Goal: Task Accomplishment & Management: Manage account settings

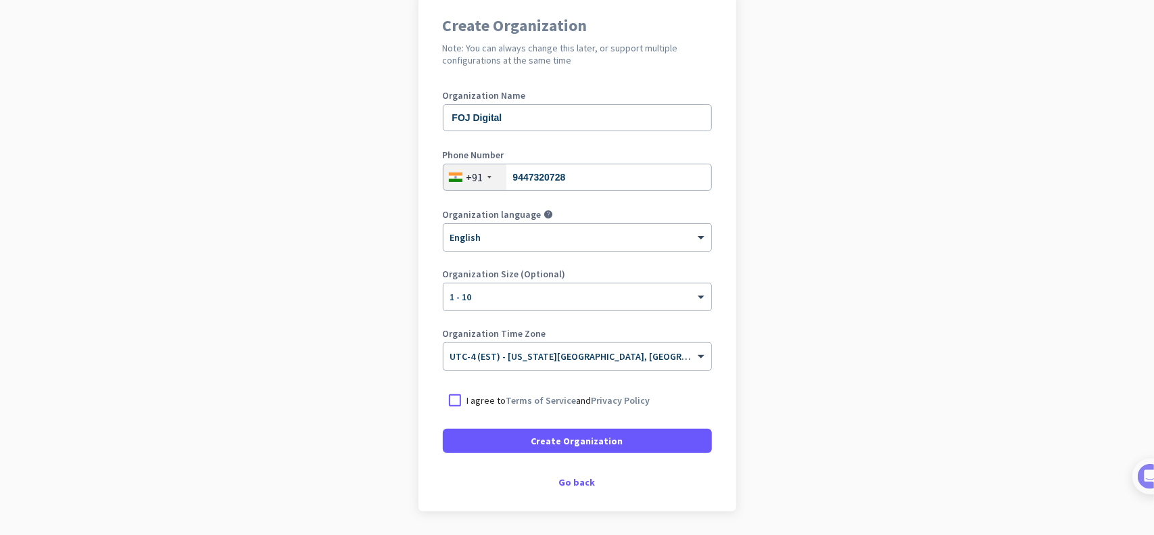
scroll to position [135, 0]
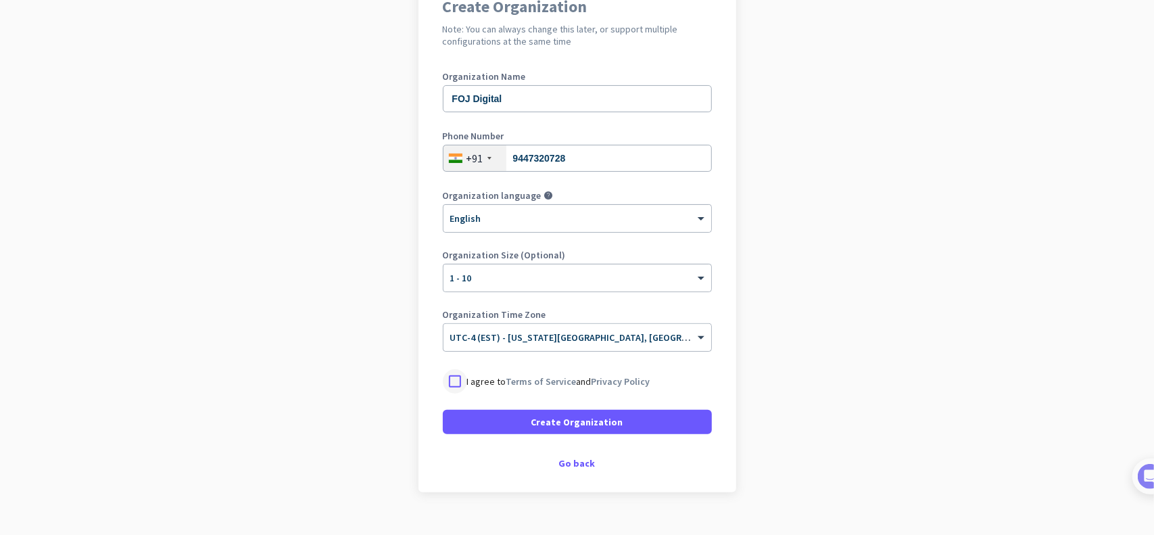
click at [449, 385] on div at bounding box center [455, 381] width 24 height 24
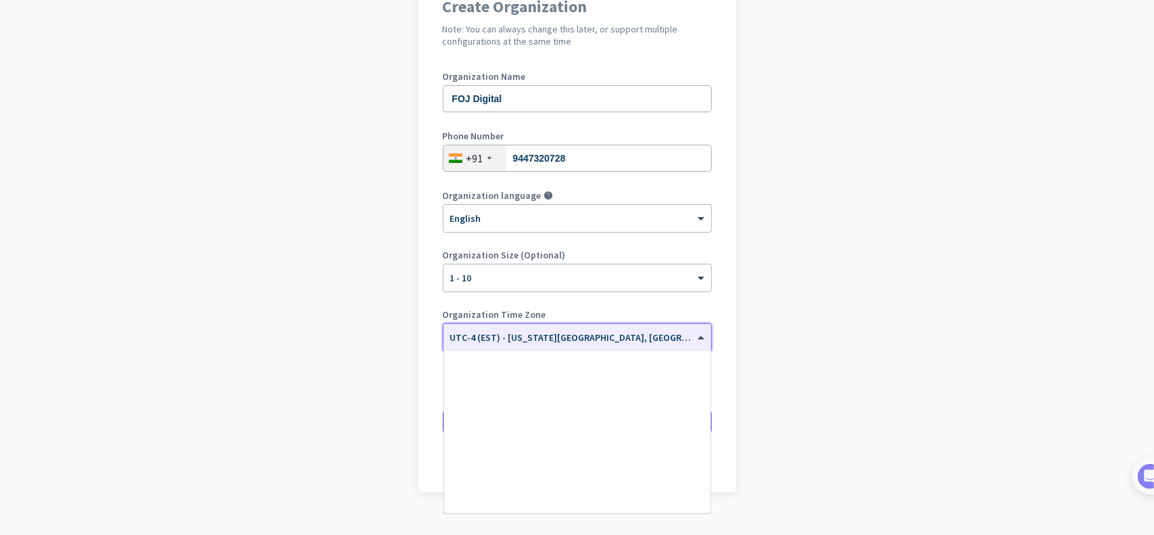
click at [552, 331] on input "text" at bounding box center [563, 333] width 227 height 10
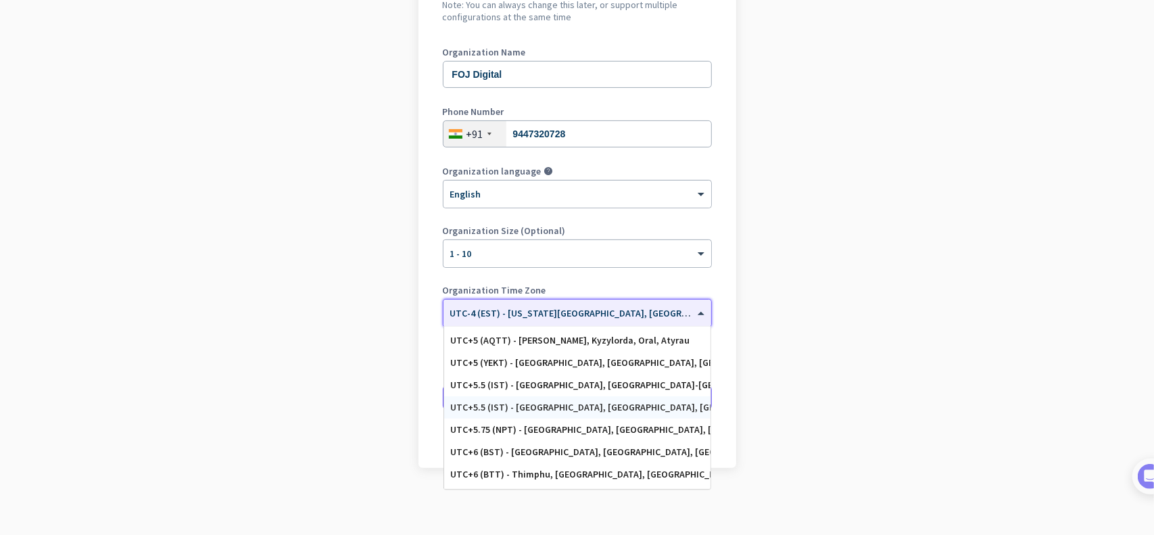
scroll to position [5353, 0]
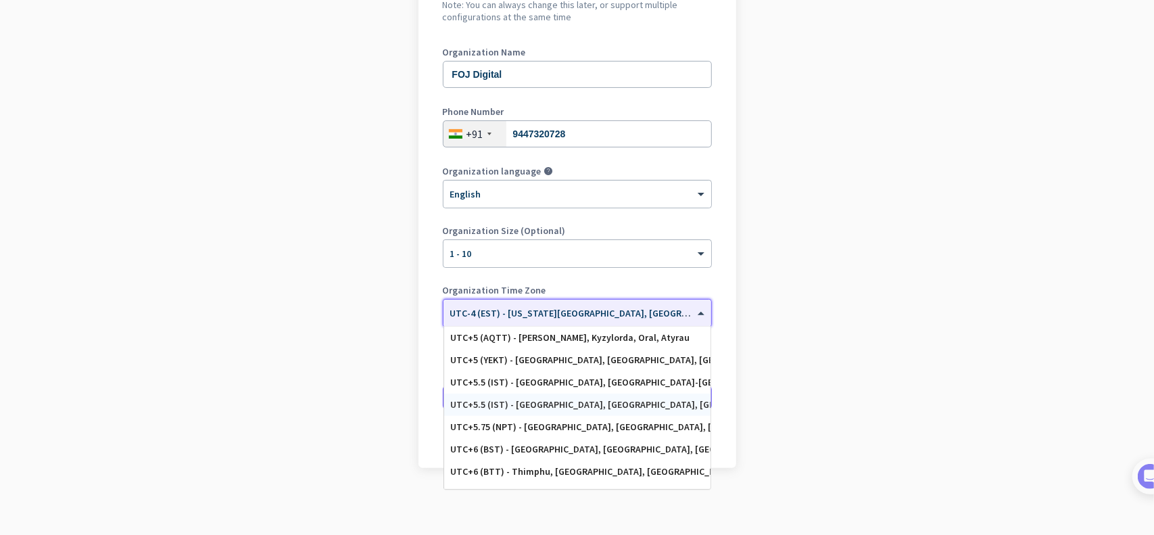
click at [595, 399] on div "UTC+5.5 (IST) - [GEOGRAPHIC_DATA], [GEOGRAPHIC_DATA], [GEOGRAPHIC_DATA], [GEOGR…" at bounding box center [577, 404] width 253 height 11
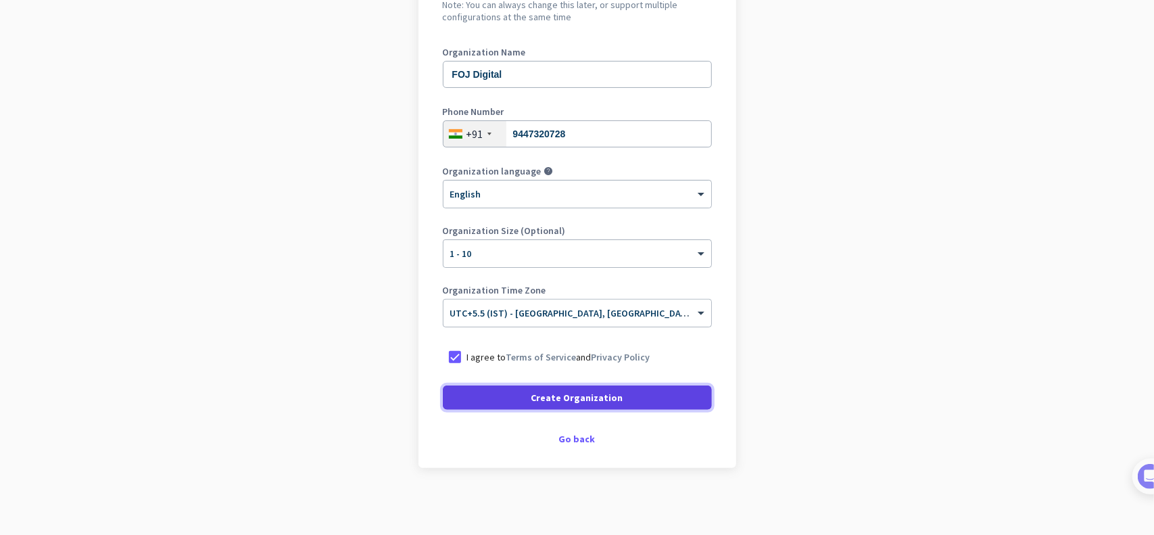
click at [596, 398] on span "Create Organization" at bounding box center [577, 398] width 92 height 14
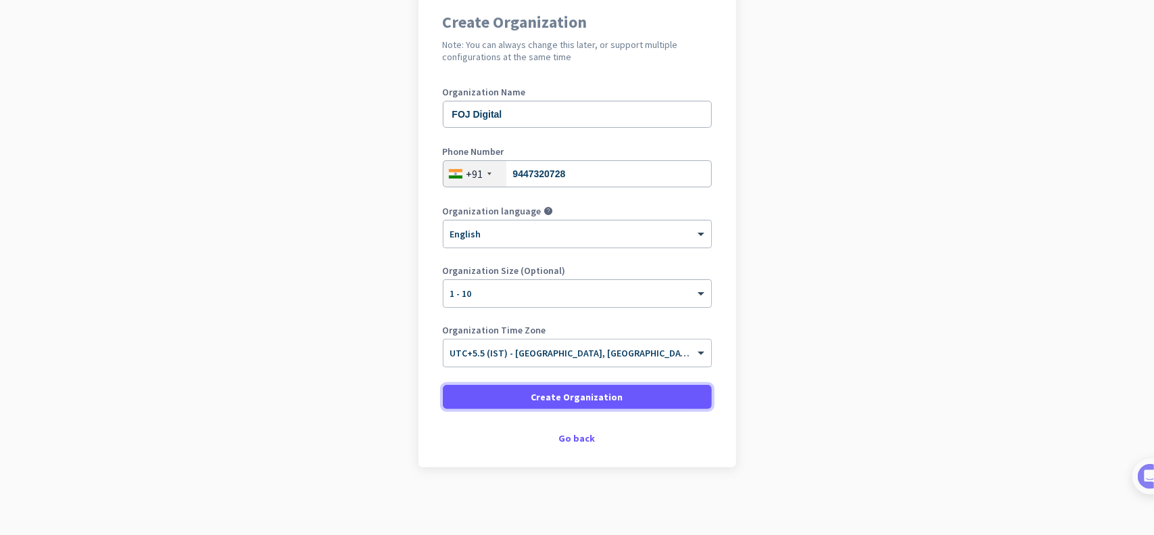
scroll to position [119, 0]
click at [730, 453] on div "Create Organization Note: You can always change this later, or support multiple…" at bounding box center [577, 229] width 318 height 477
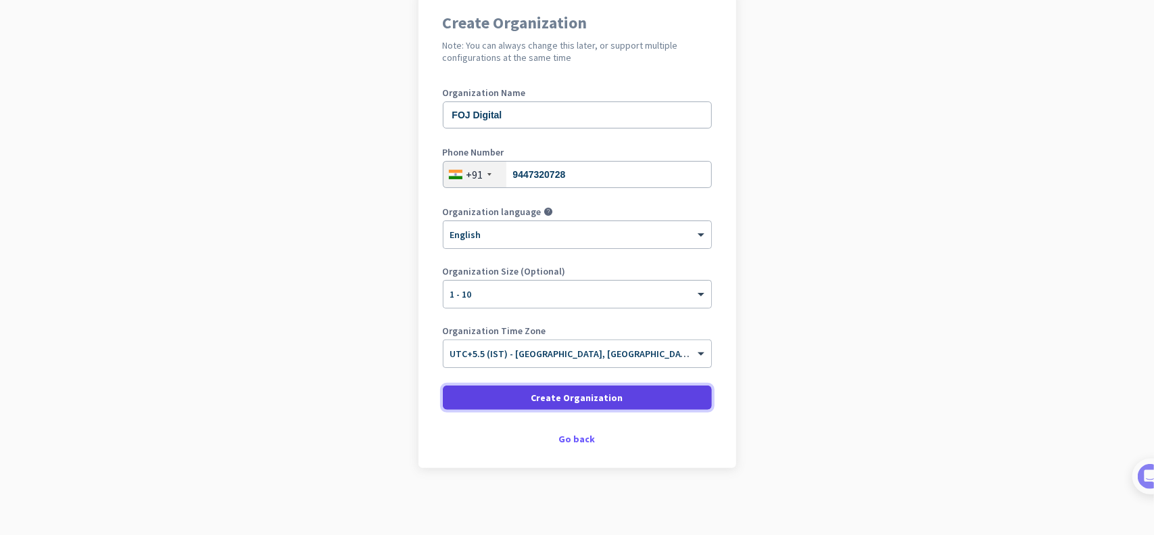
click at [588, 395] on span "Create Organization" at bounding box center [577, 398] width 92 height 14
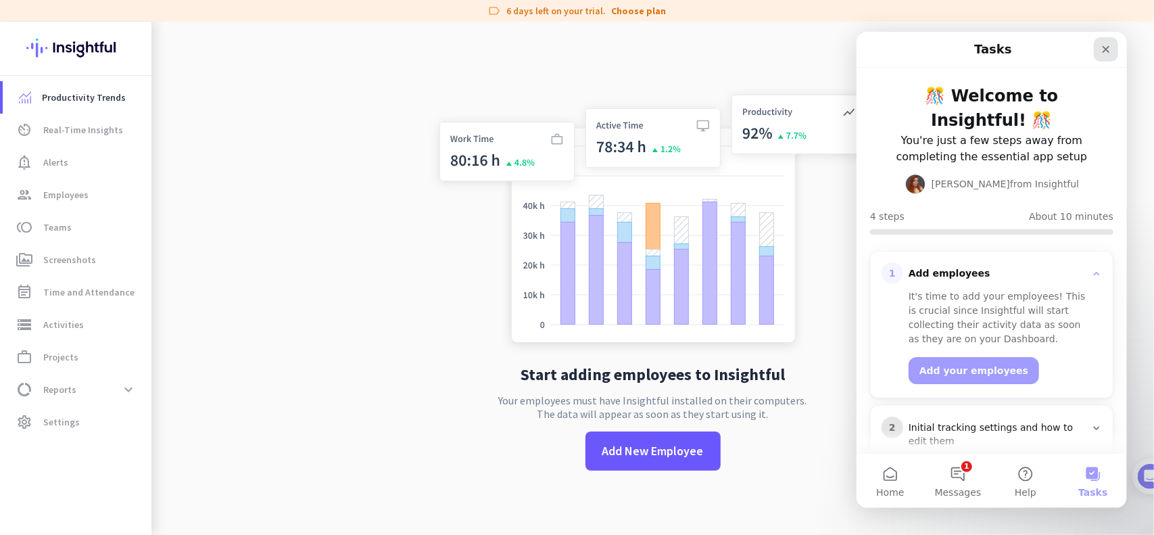
click at [1110, 53] on icon "Close" at bounding box center [1105, 48] width 11 height 11
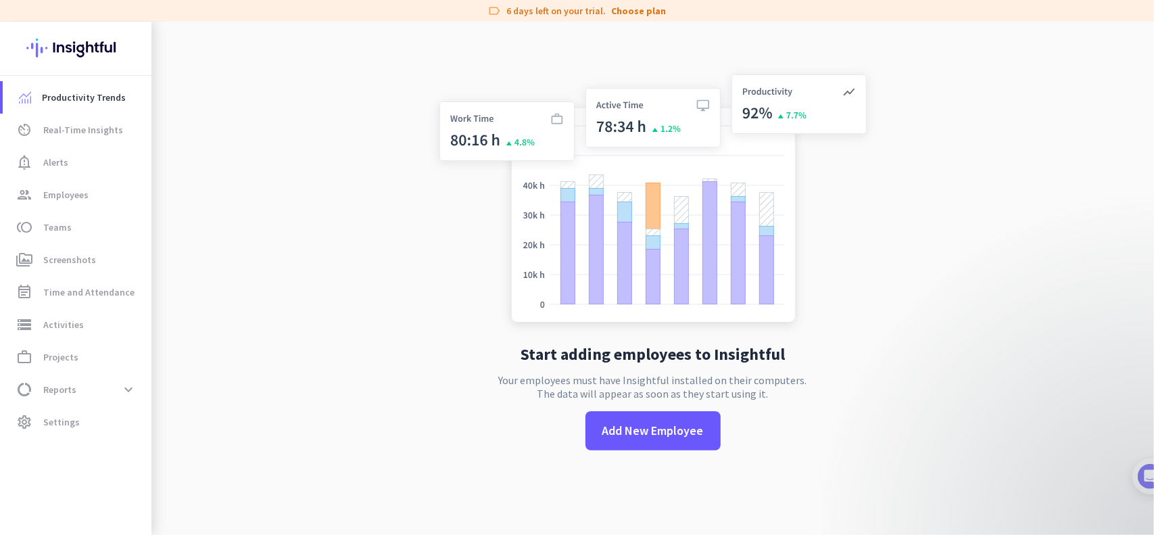
scroll to position [22, 0]
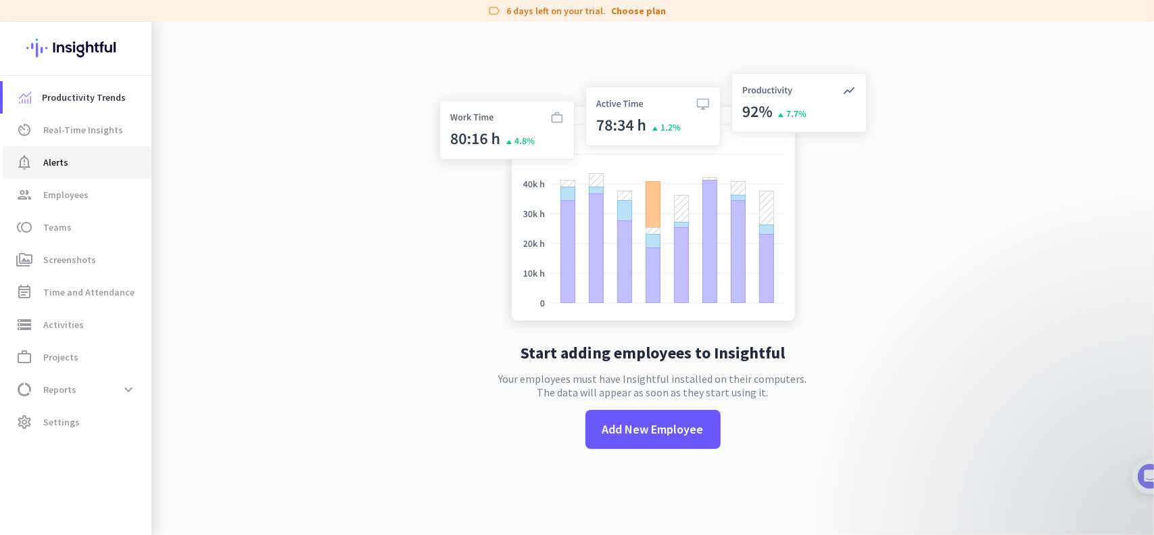
click at [68, 167] on span "notification_important Alerts" at bounding box center [77, 162] width 127 height 16
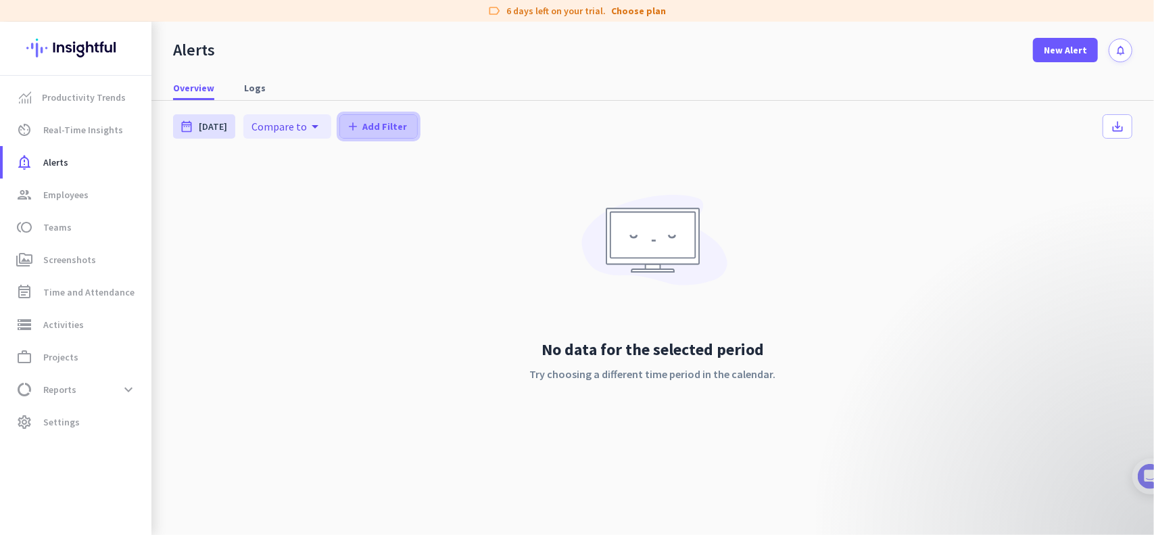
click at [370, 132] on span "Add Filter" at bounding box center [384, 127] width 45 height 14
click at [385, 183] on span "Employees" at bounding box center [398, 183] width 111 height 14
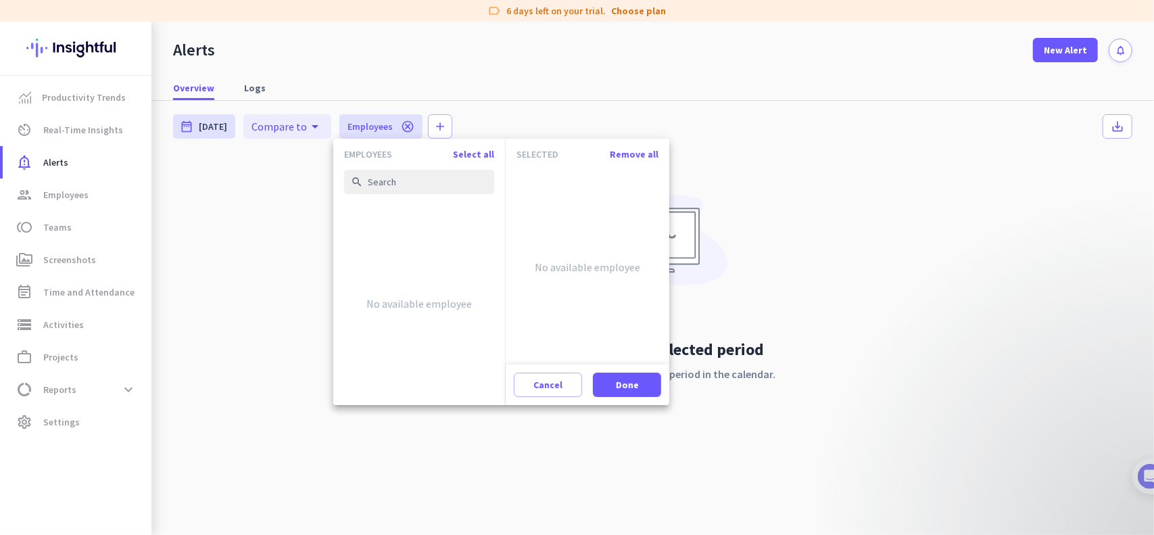
click at [777, 155] on div at bounding box center [577, 267] width 1154 height 535
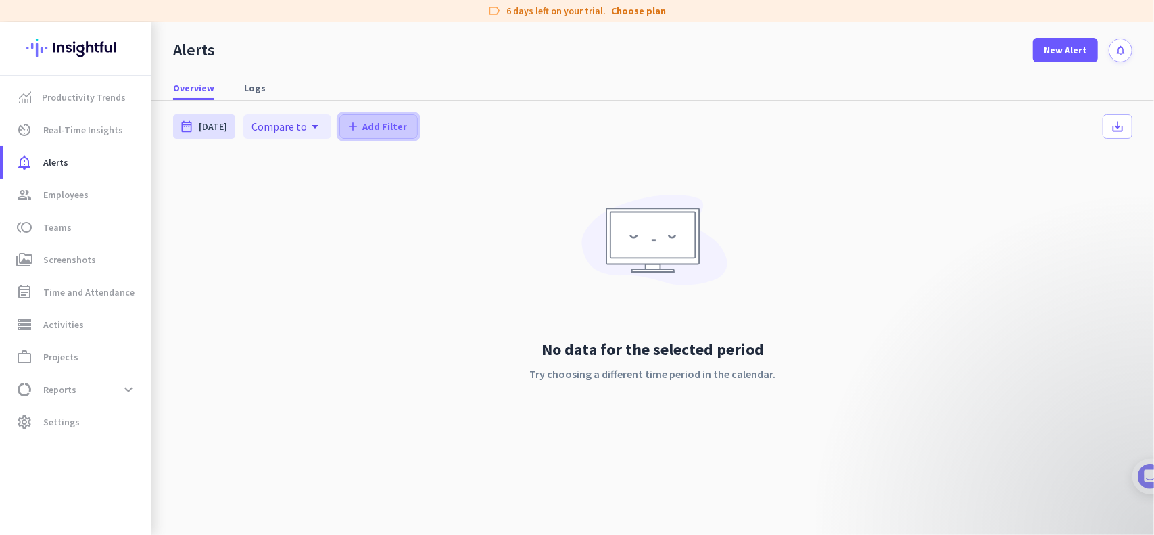
click at [384, 126] on span "Add Filter" at bounding box center [384, 127] width 45 height 14
click at [377, 181] on span "Employees" at bounding box center [398, 183] width 111 height 14
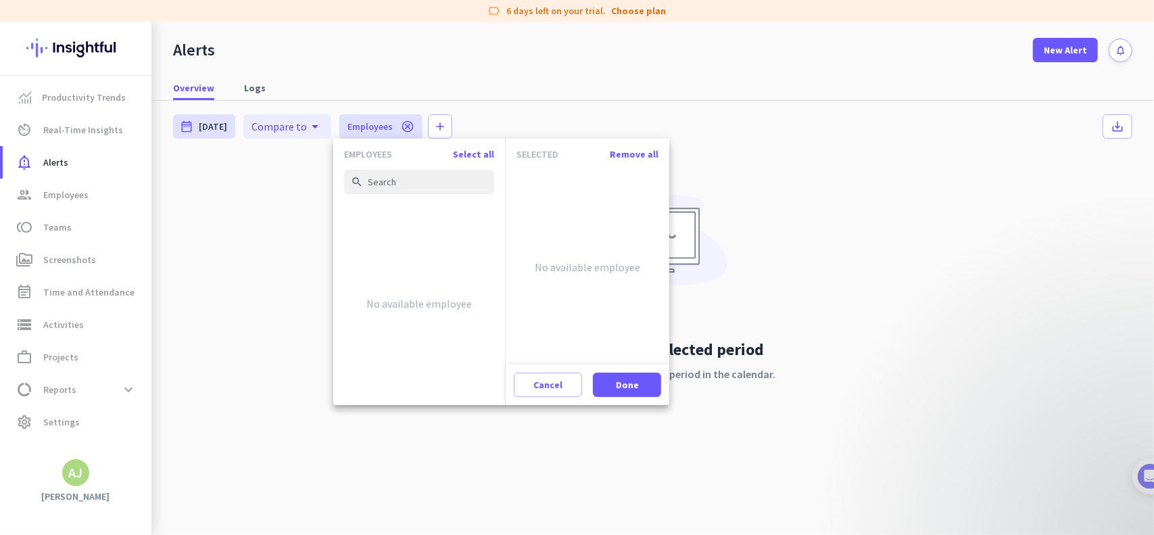
click at [437, 125] on div at bounding box center [577, 267] width 1154 height 535
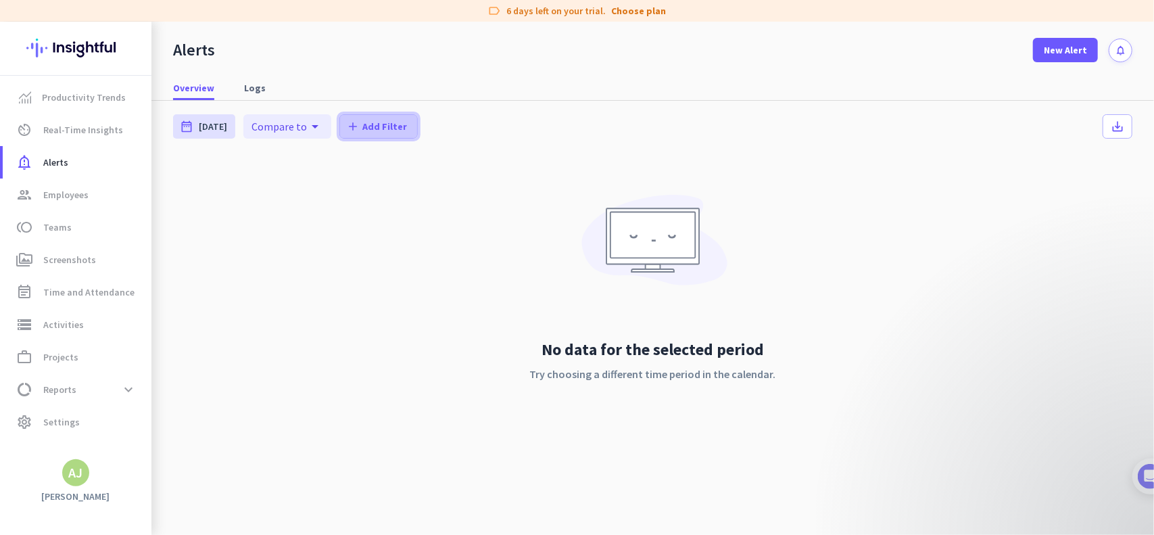
click at [395, 129] on span "Add Filter" at bounding box center [384, 127] width 45 height 14
click at [381, 182] on span "Employees" at bounding box center [398, 183] width 111 height 14
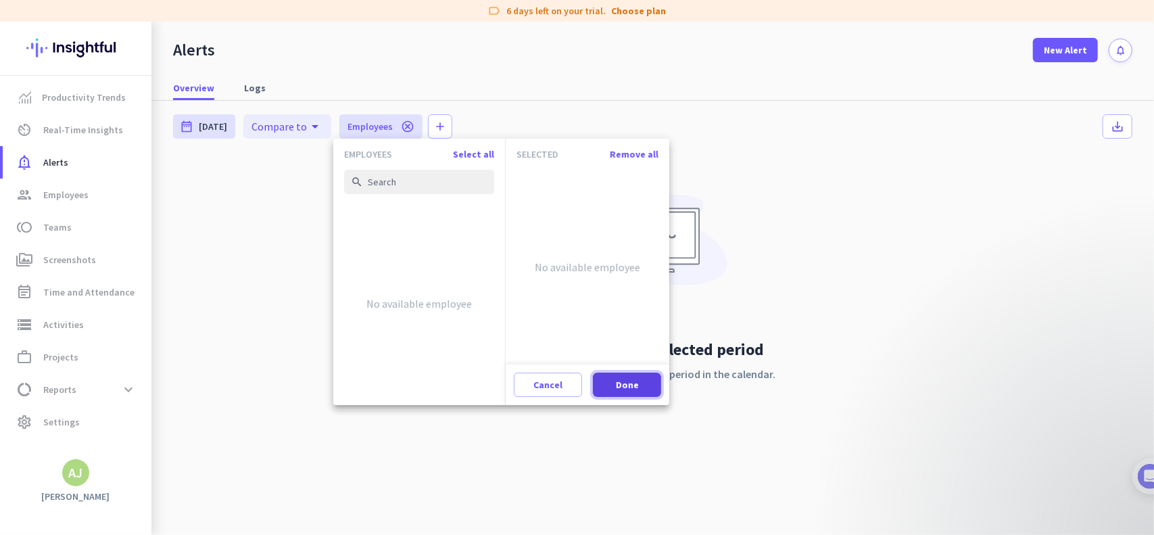
click at [637, 383] on span at bounding box center [627, 384] width 68 height 32
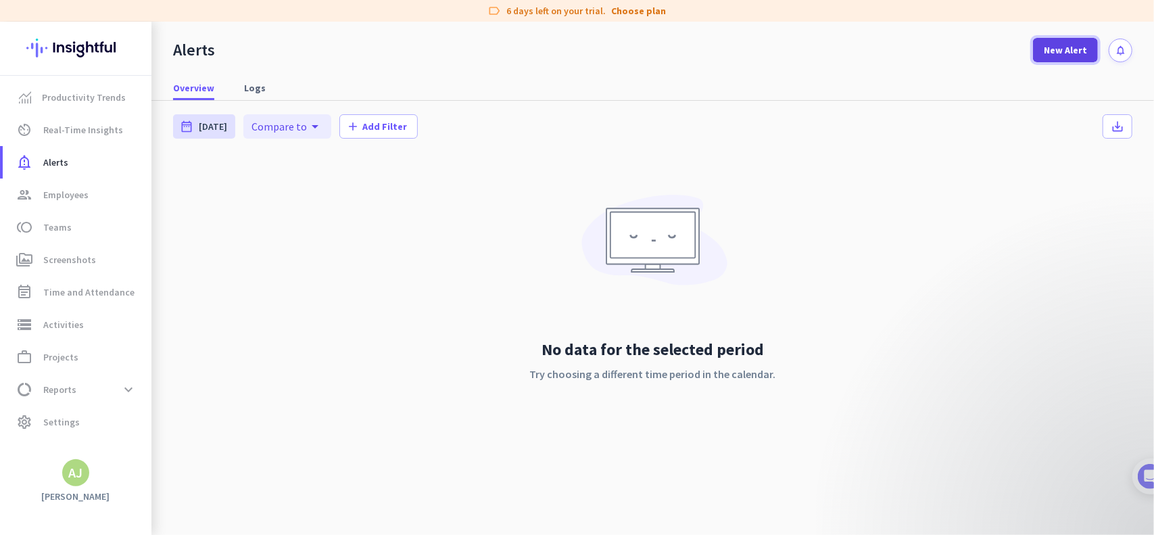
click at [1065, 56] on span "New Alert" at bounding box center [1065, 50] width 43 height 14
click at [1071, 52] on span "New Alert" at bounding box center [1065, 50] width 43 height 14
click at [858, 145] on div "Alerts date_range [DATE] [DATE] - [DATE] Compare to arrow_drop_down [DATE] - [D…" at bounding box center [652, 281] width 1002 height 360
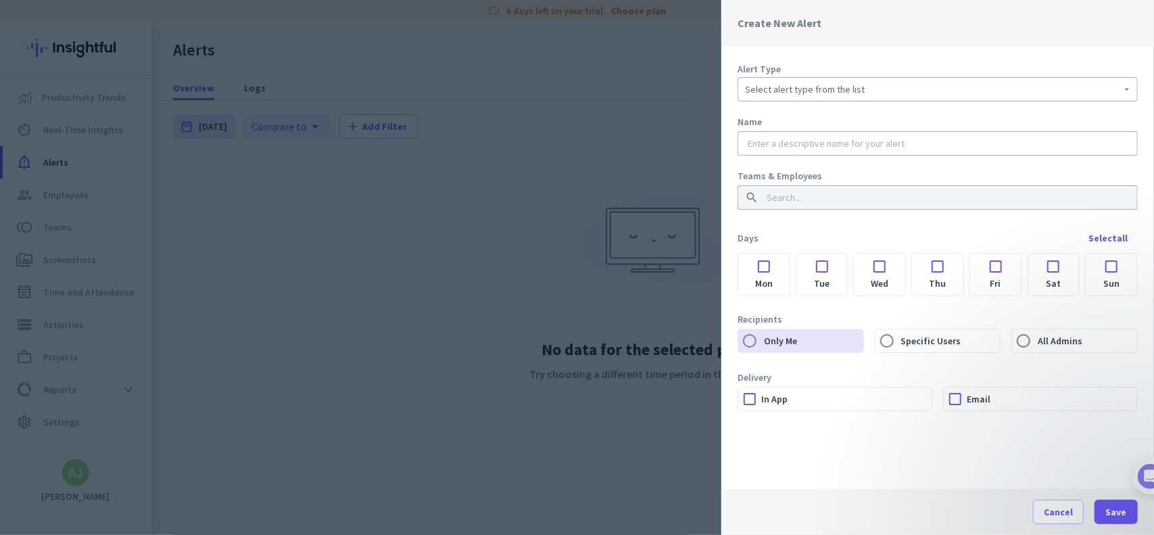
click at [1067, 55] on div "Alert Type Select alert type from the list Name Teams & Employees search Days S…" at bounding box center [937, 267] width 433 height 443
click at [791, 84] on span "Select alert type from the list" at bounding box center [805, 89] width 120 height 14
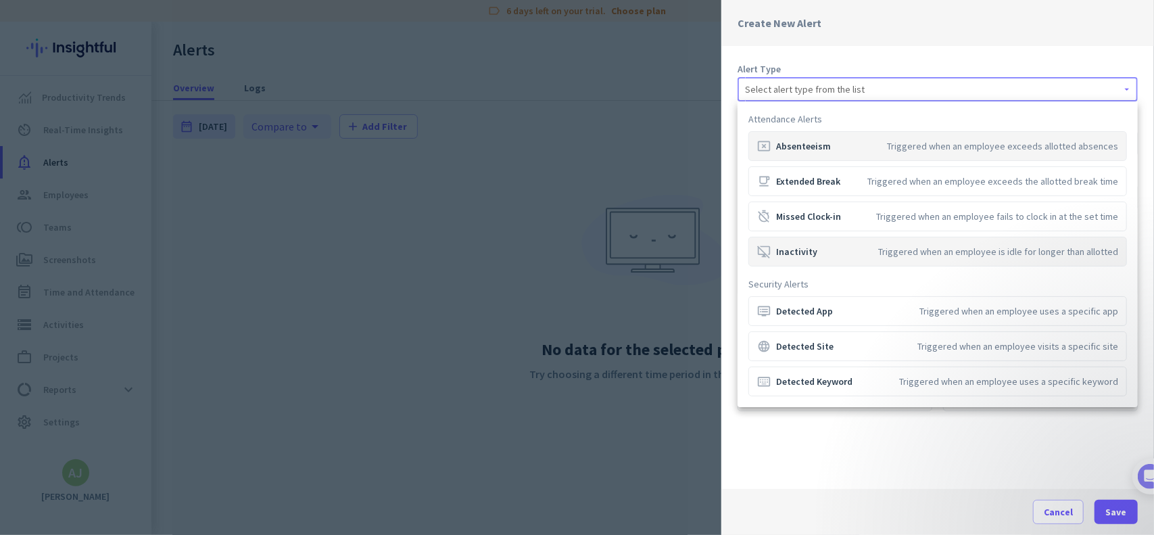
click at [853, 253] on div "desktop_access_disabled Inactivity Triggered when an employee is idle for longe…" at bounding box center [937, 252] width 361 height 14
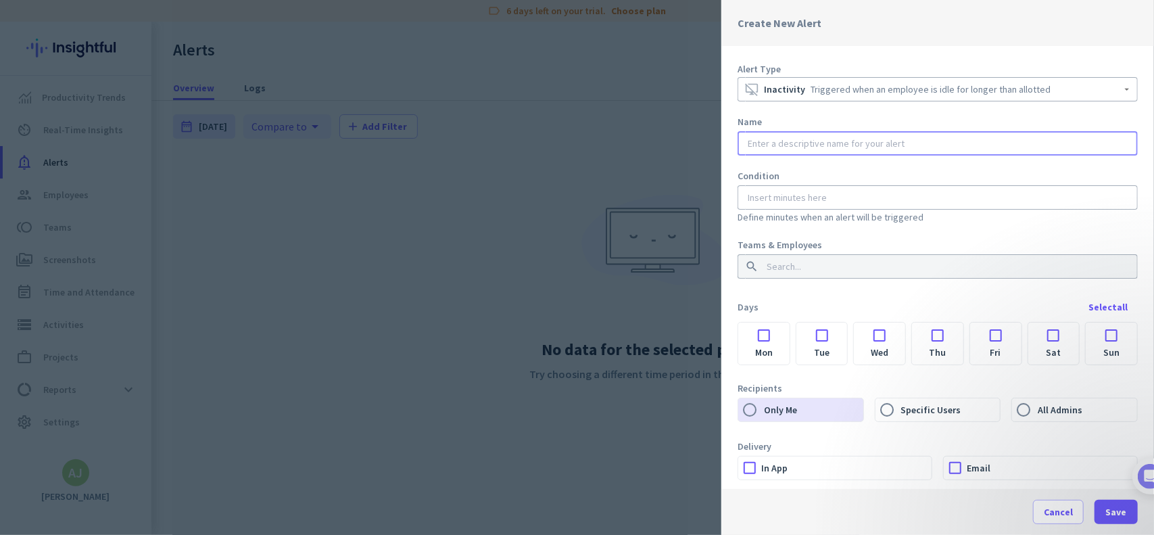
click at [773, 139] on input "text" at bounding box center [937, 144] width 385 height 14
type input "Inactive Screen -"
click at [789, 193] on input "number" at bounding box center [937, 198] width 385 height 14
type input "5"
click at [833, 139] on input "Inactive Screen -" at bounding box center [937, 144] width 385 height 14
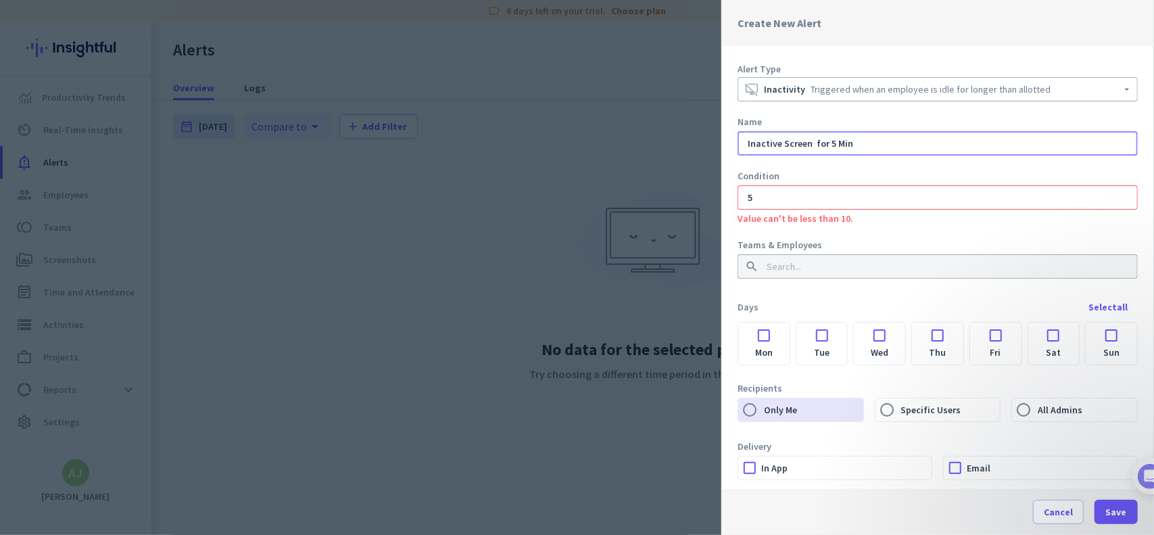
click at [818, 141] on input "Inactive Screen for 5 Min" at bounding box center [937, 144] width 385 height 14
type input "Inactive for 5 Minutes"
click at [831, 178] on div "Condition" at bounding box center [937, 176] width 400 height 14
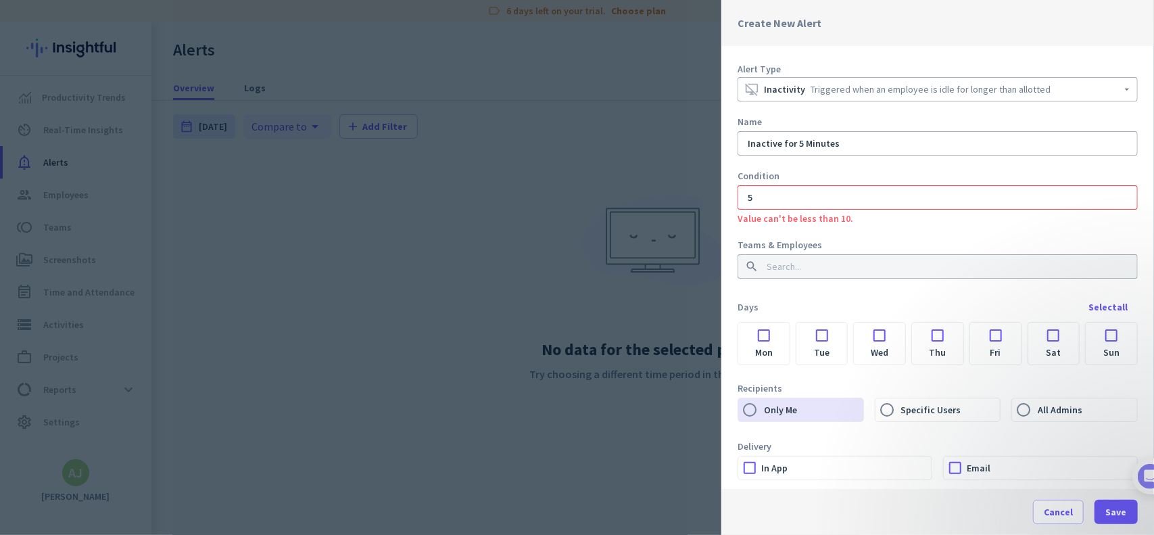
click at [833, 197] on input "5" at bounding box center [937, 198] width 385 height 14
type input "10"
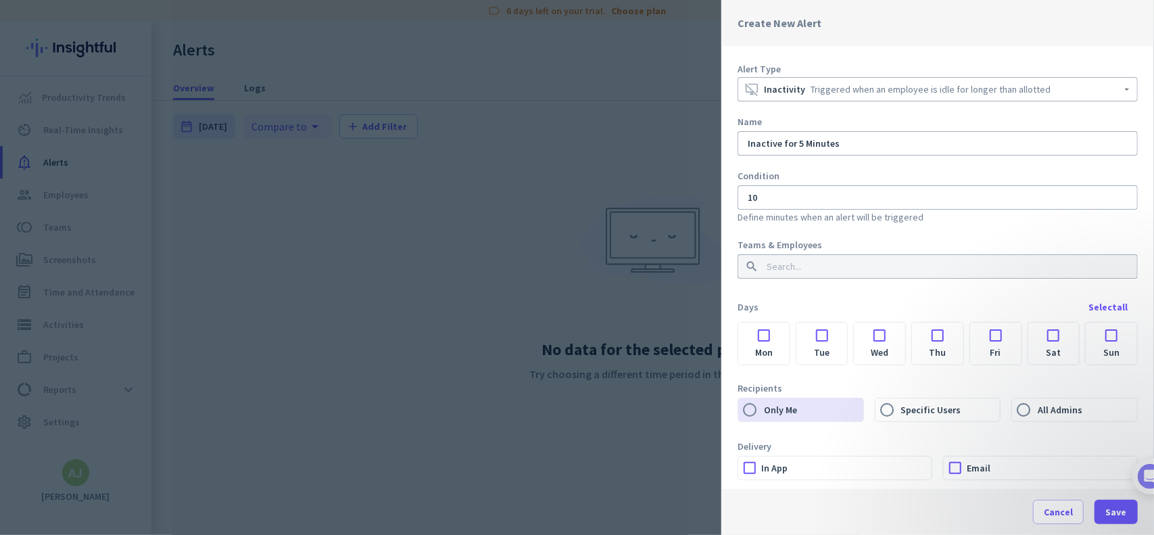
click at [862, 236] on div "Alert Type desktop_access_disabled Inactivity Triggered when an employee is idl…" at bounding box center [937, 267] width 433 height 443
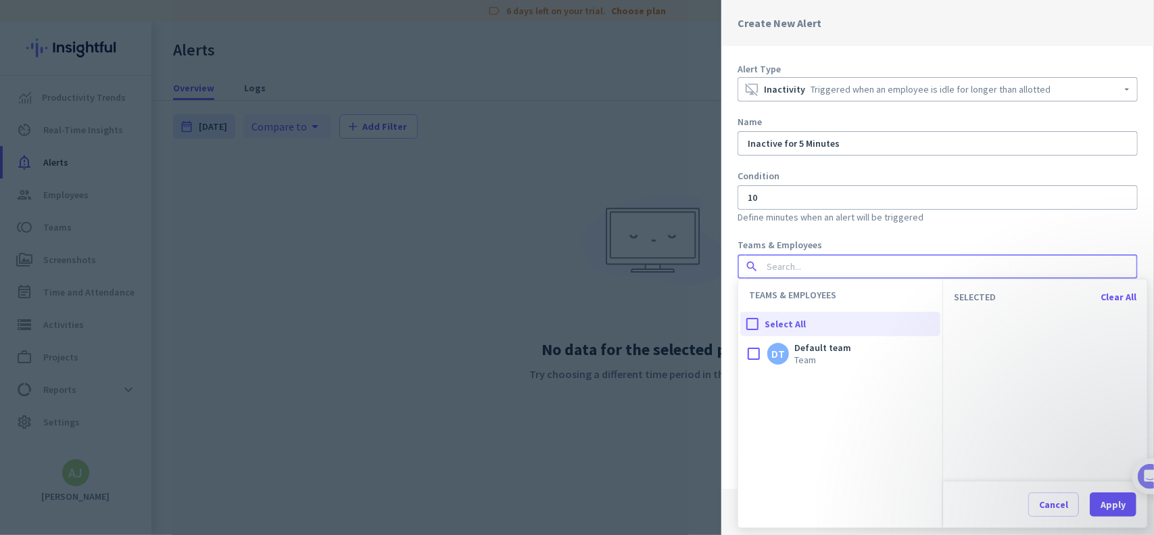
click at [844, 263] on input at bounding box center [933, 267] width 339 height 14
click at [838, 359] on span "Team" at bounding box center [822, 360] width 57 height 12
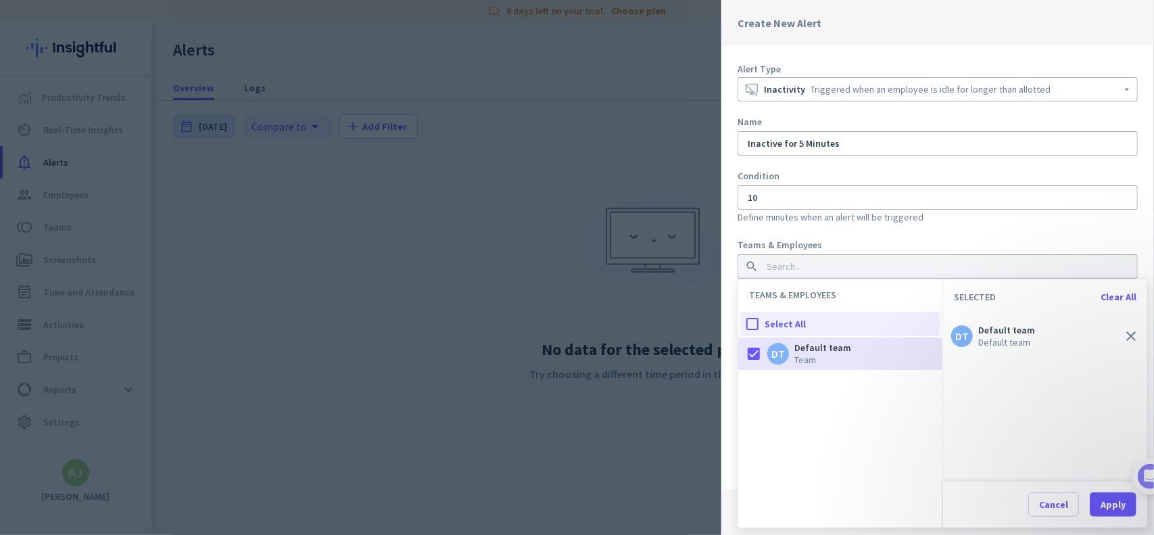
click at [898, 243] on div "Teams & Employees" at bounding box center [937, 245] width 400 height 14
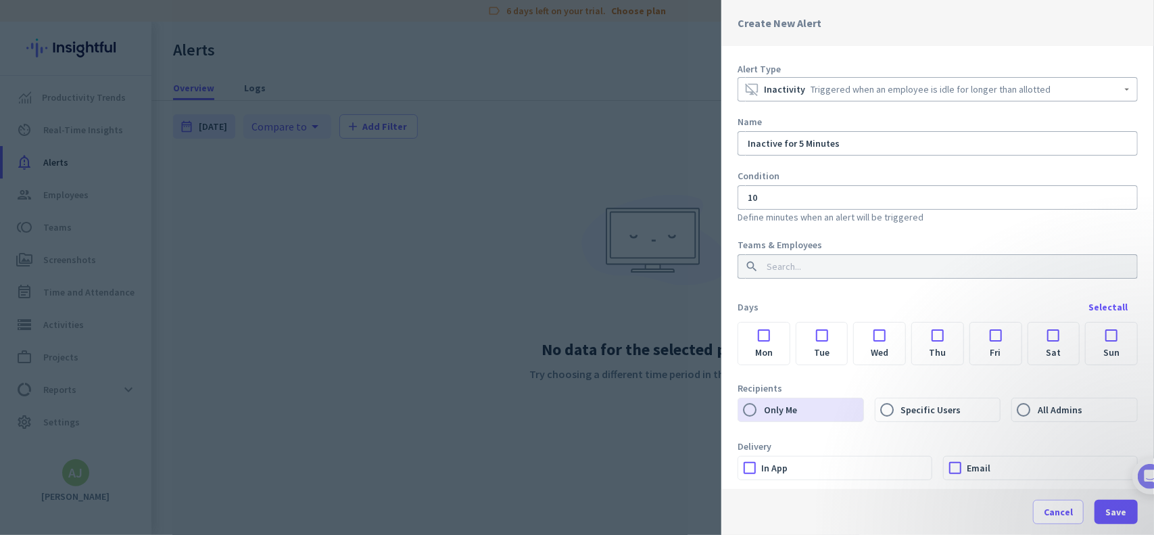
click at [769, 345] on label "Mon" at bounding box center [763, 353] width 51 height 24
click at [0, 0] on input "Mon" at bounding box center [0, 0] width 0 height 0
click at [831, 341] on label "Tue" at bounding box center [821, 353] width 51 height 24
click at [0, 0] on input "Tue" at bounding box center [0, 0] width 0 height 0
click at [873, 340] on div at bounding box center [879, 331] width 51 height 18
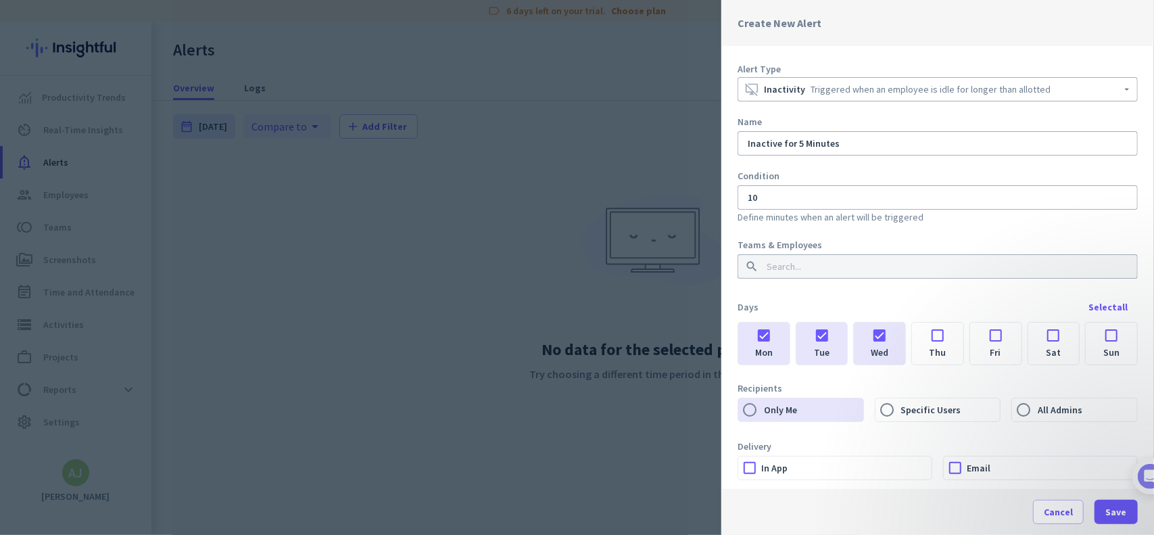
click at [929, 339] on div at bounding box center [937, 331] width 51 height 18
click at [990, 339] on div at bounding box center [995, 331] width 51 height 18
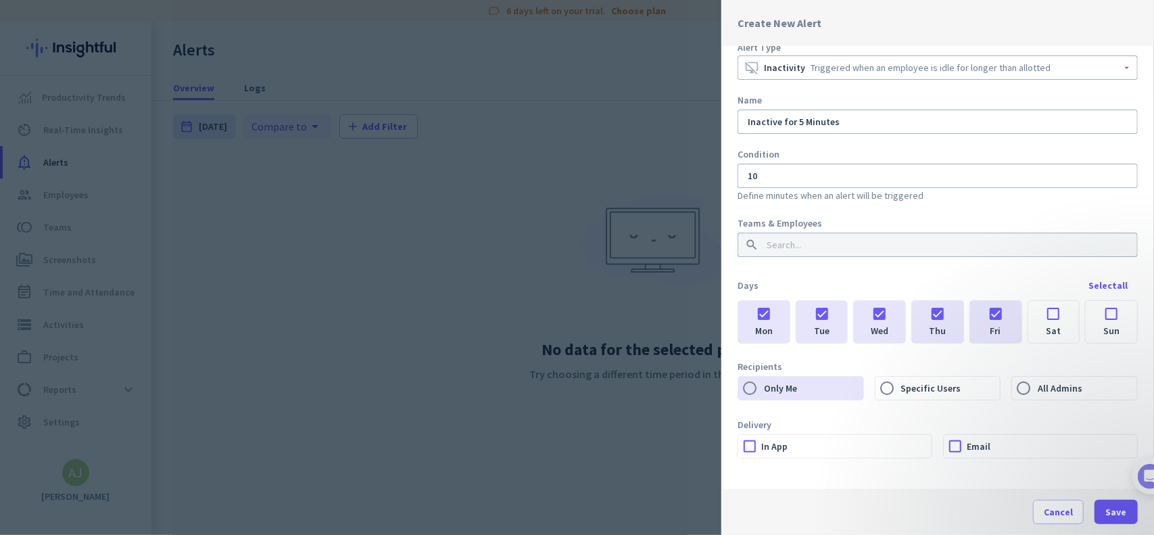
scroll to position [23, 0]
click at [890, 390] on input "Specific Users" at bounding box center [886, 386] width 23 height 23
radio input "true"
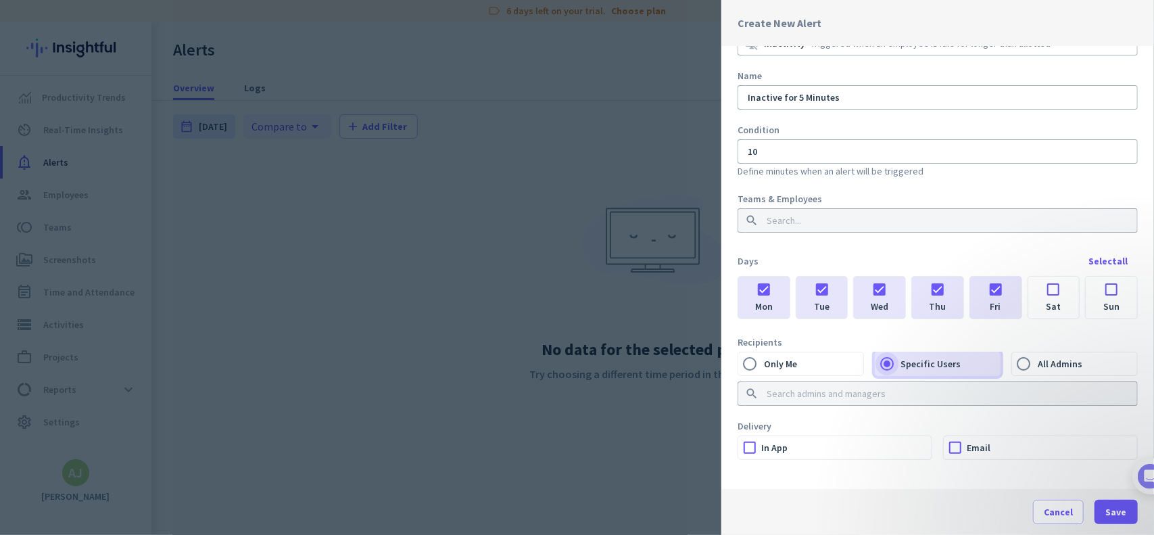
scroll to position [48, 0]
click at [866, 392] on input at bounding box center [933, 392] width 339 height 14
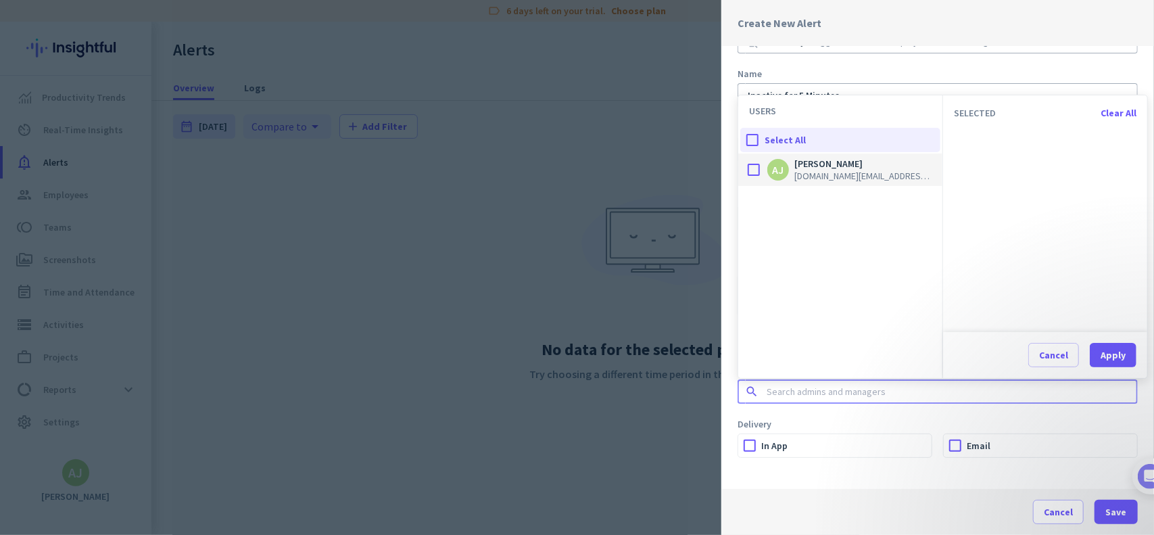
click at [839, 178] on span "[DOMAIN_NAME][EMAIL_ADDRESS][DOMAIN_NAME]" at bounding box center [862, 176] width 137 height 12
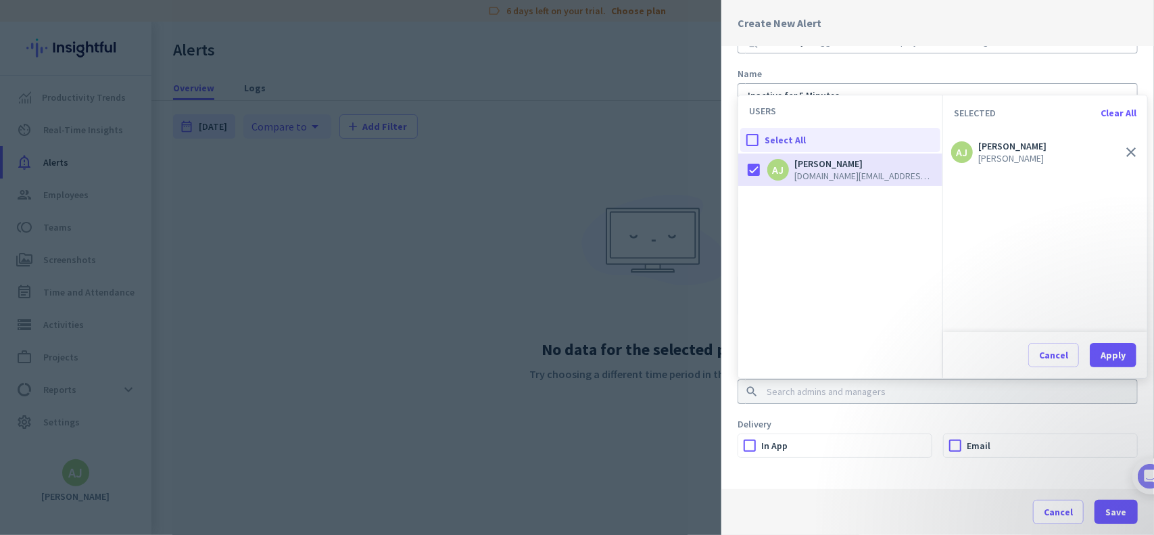
click at [1080, 422] on div "Delivery" at bounding box center [937, 424] width 400 height 14
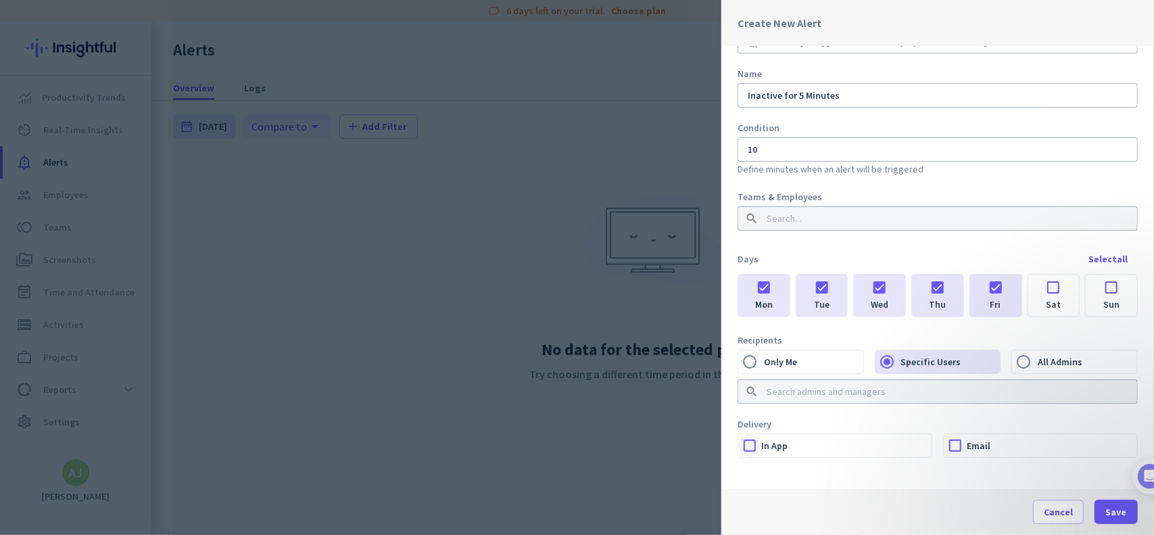
click at [750, 447] on div at bounding box center [749, 445] width 23 height 23
click at [1111, 511] on span "Save" at bounding box center [1116, 512] width 21 height 14
click at [789, 214] on input at bounding box center [933, 219] width 339 height 14
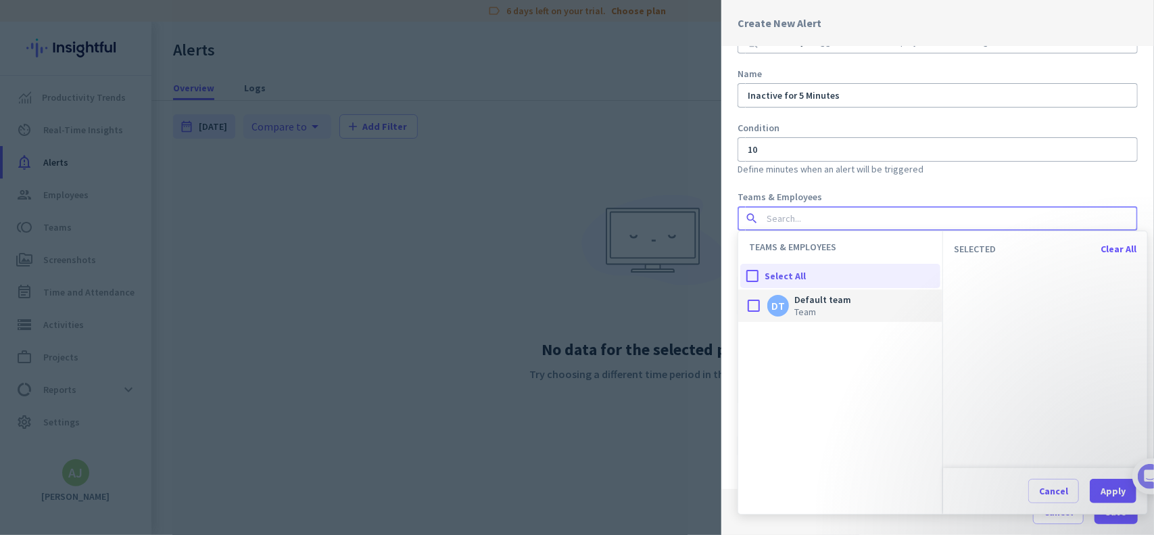
click at [831, 306] on span "Team" at bounding box center [822, 312] width 57 height 12
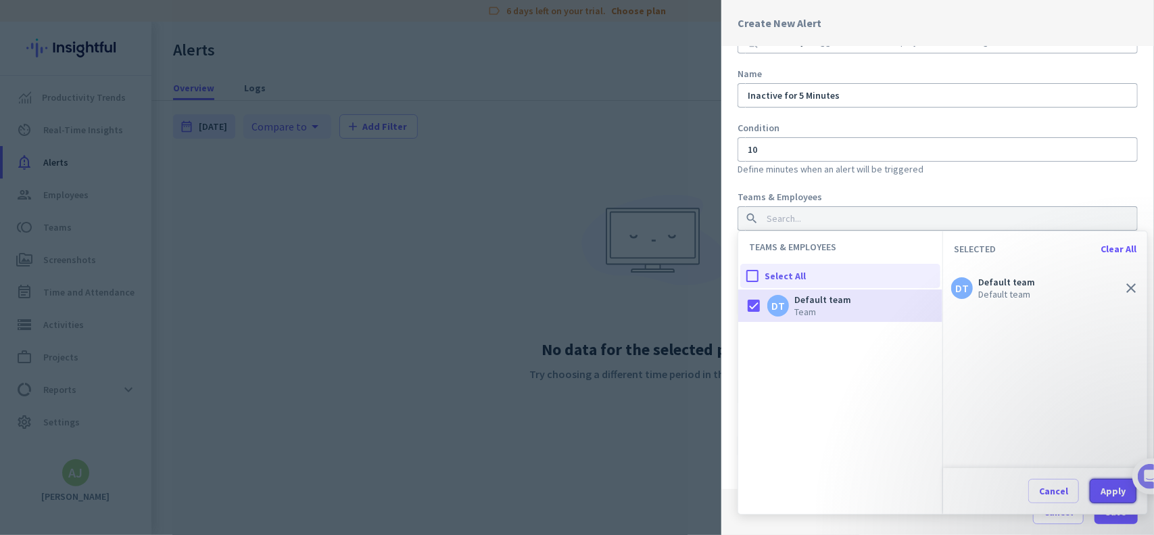
click at [1119, 492] on div "Apply" at bounding box center [1112, 490] width 25 height 9
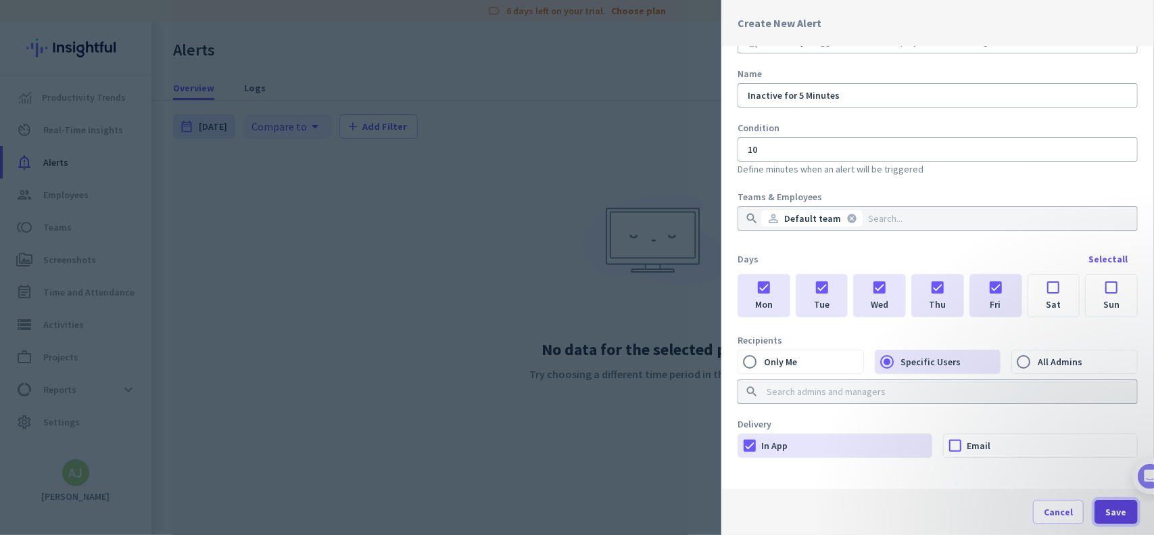
click at [1122, 514] on span "Save" at bounding box center [1116, 512] width 21 height 14
click at [1114, 513] on span "Save" at bounding box center [1116, 512] width 21 height 14
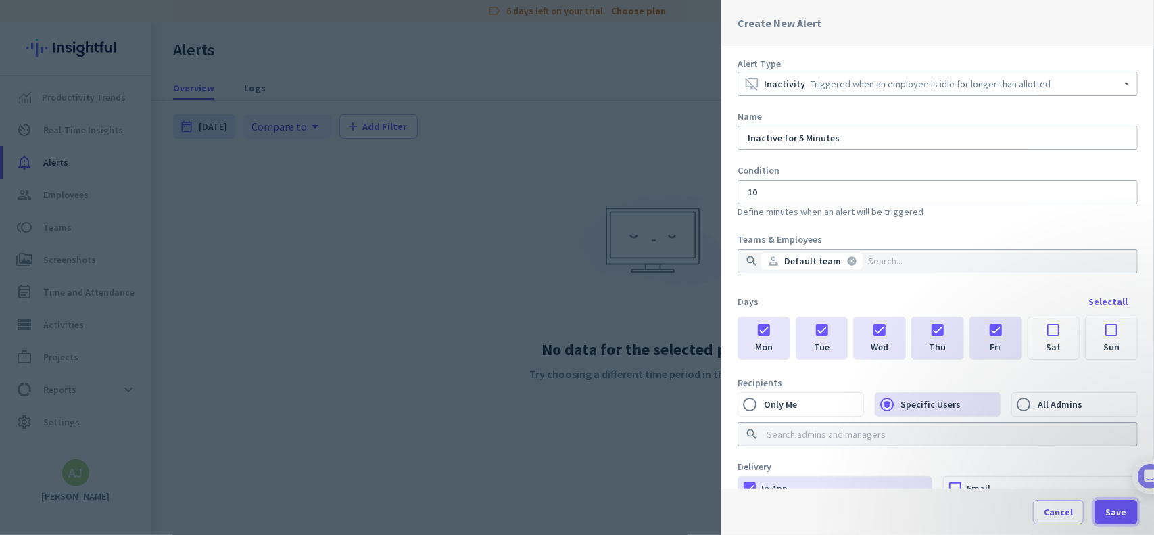
scroll to position [0, 0]
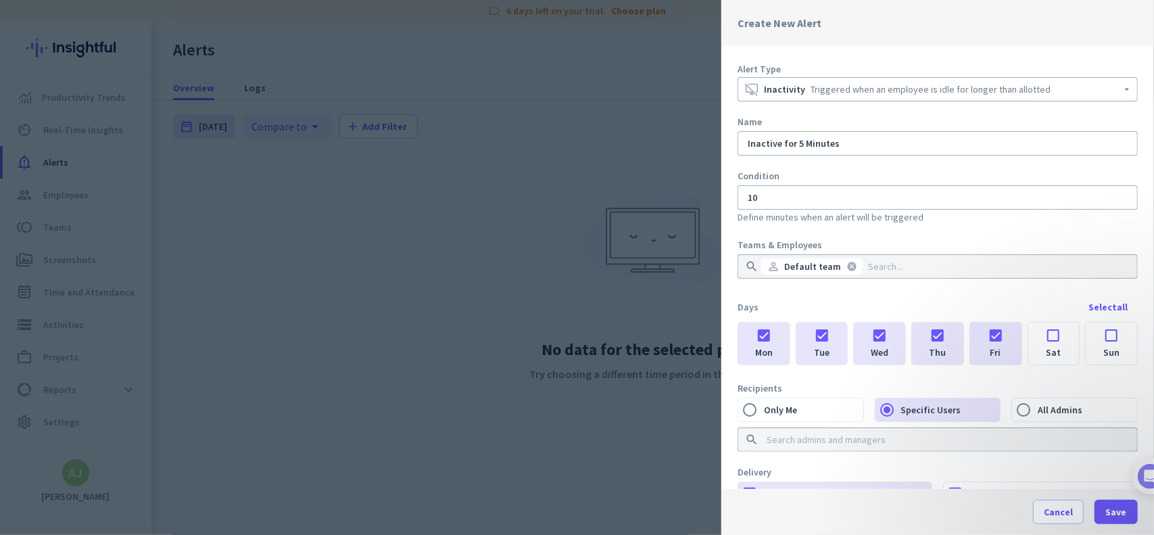
click at [526, 87] on div at bounding box center [577, 267] width 1154 height 535
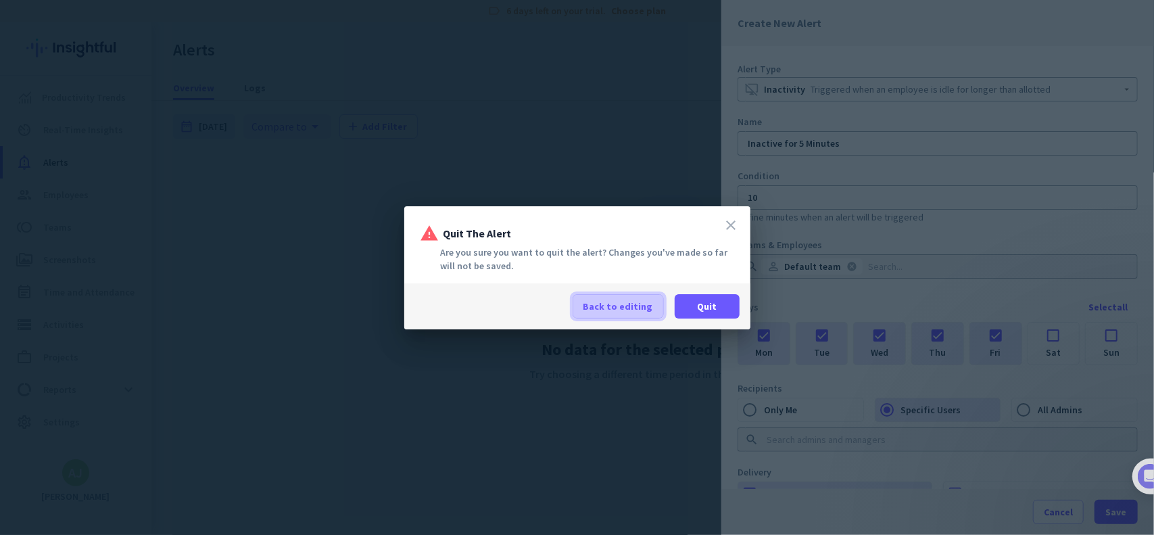
click at [628, 315] on span at bounding box center [618, 306] width 90 height 32
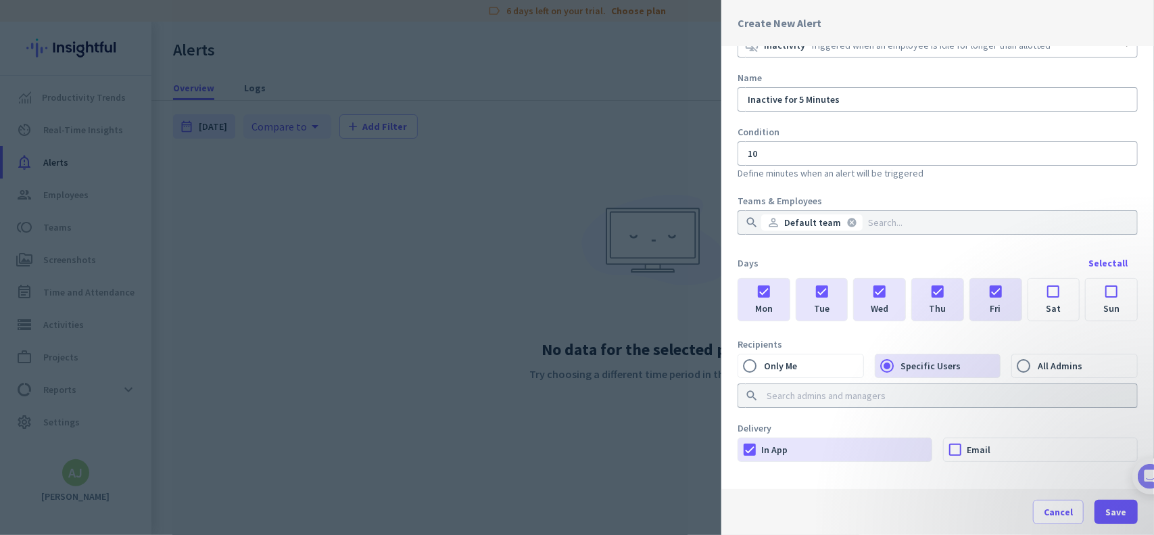
scroll to position [48, 0]
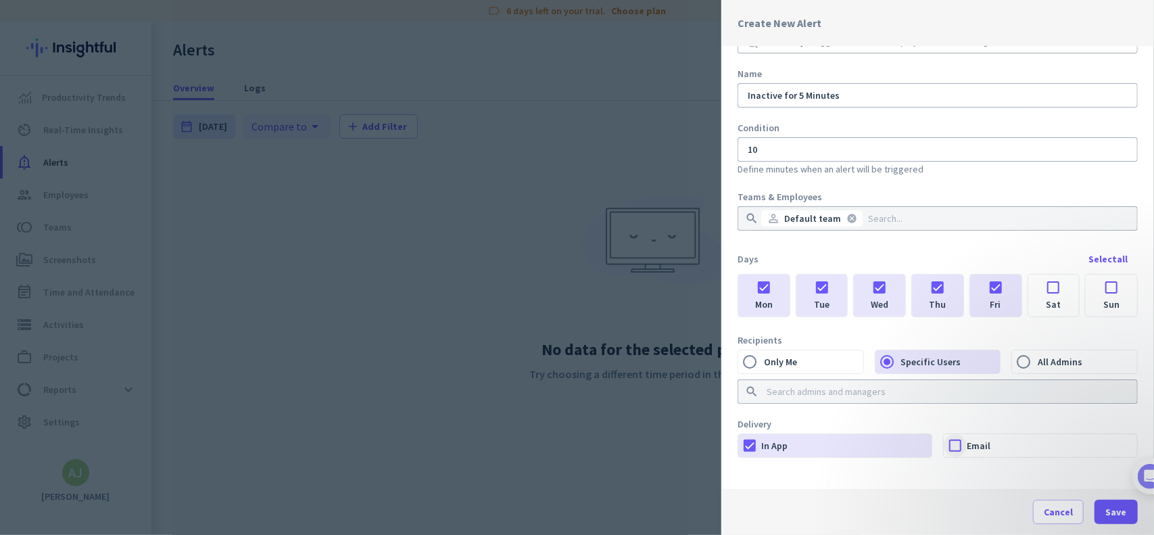
click at [944, 446] on div at bounding box center [955, 445] width 23 height 23
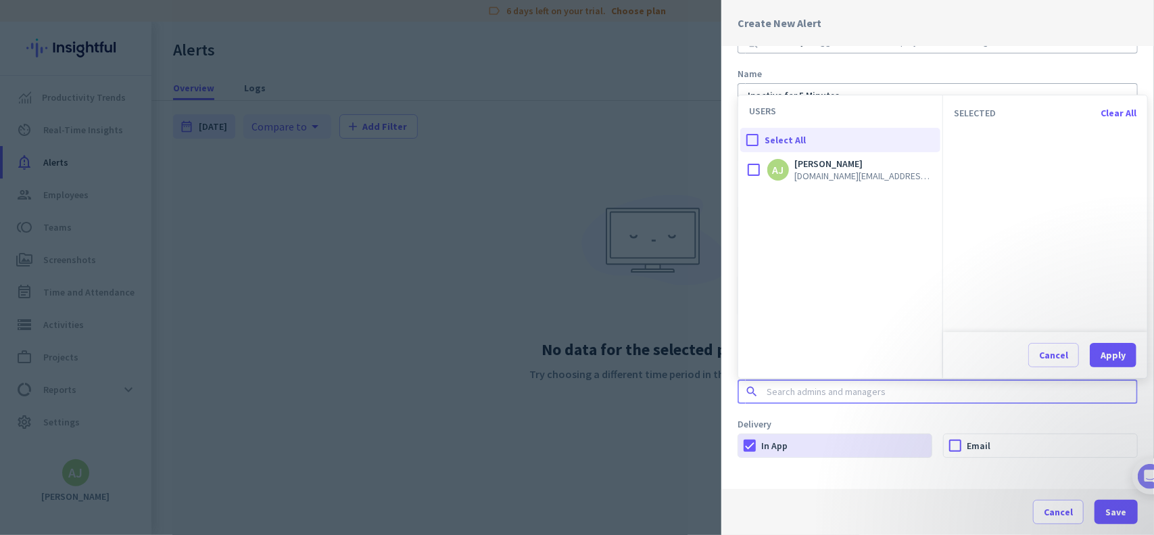
click at [831, 393] on input at bounding box center [933, 392] width 339 height 14
click at [746, 174] on div at bounding box center [753, 169] width 27 height 27
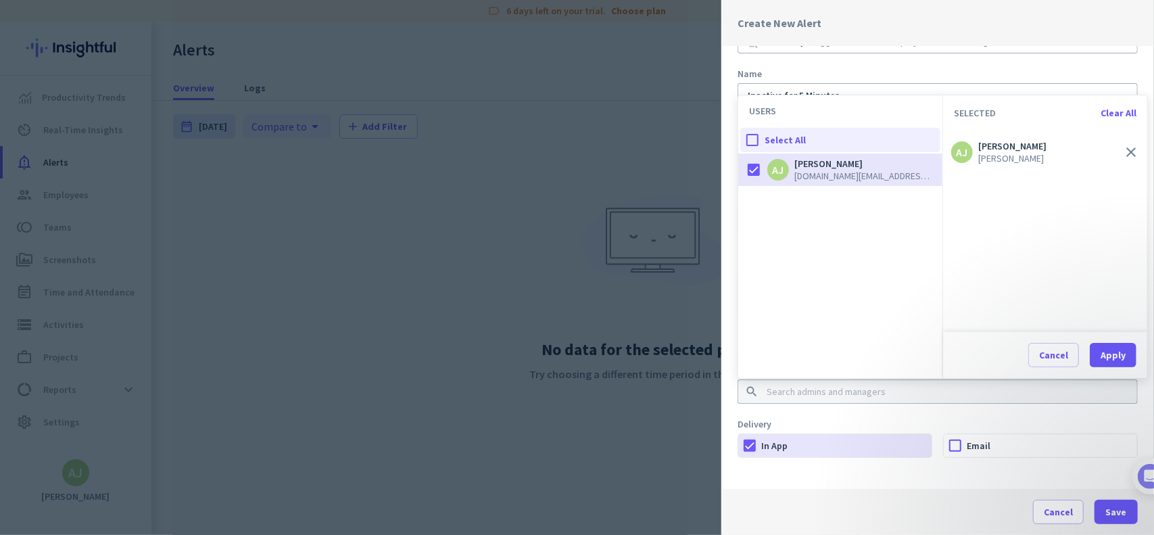
click at [1029, 414] on div "Alert Type desktop_access_disabled Inactivity Triggered when an employee is idl…" at bounding box center [937, 267] width 433 height 443
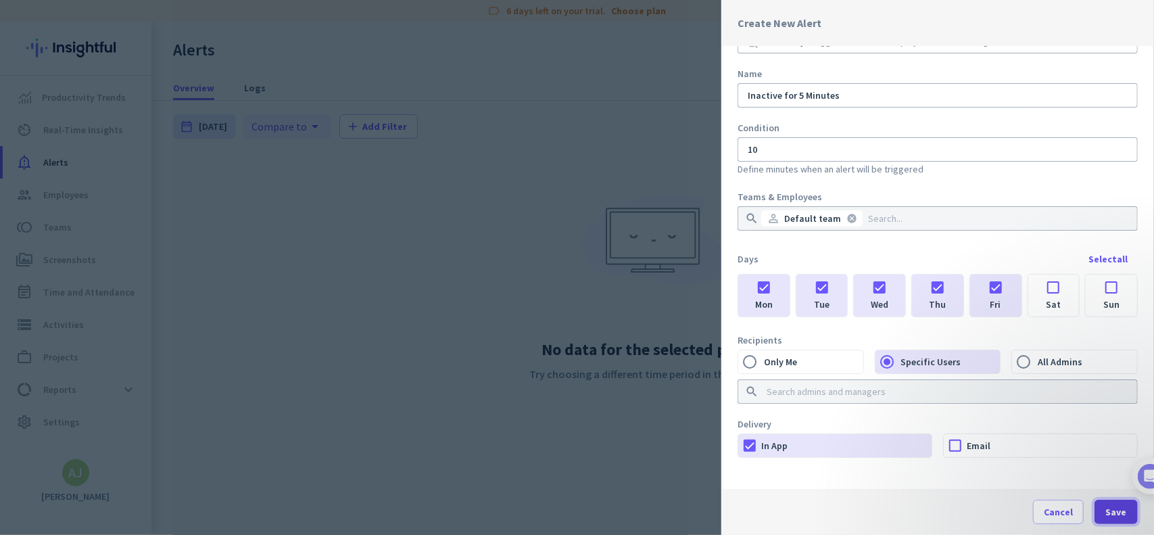
click at [1111, 516] on span "Save" at bounding box center [1116, 512] width 21 height 14
click at [753, 360] on input "Only Me" at bounding box center [749, 361] width 23 height 23
radio input "true"
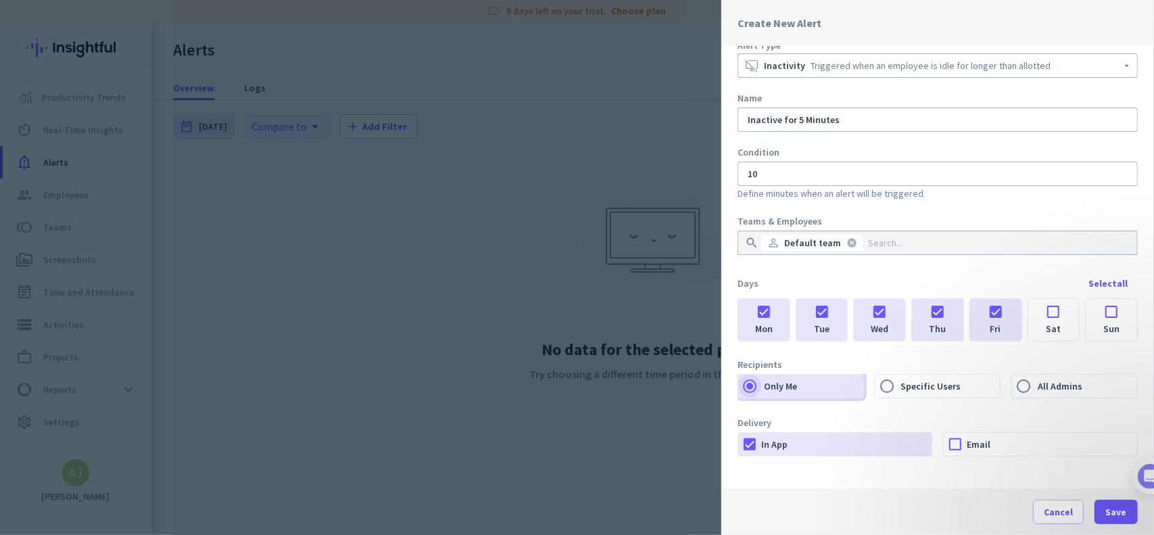
scroll to position [23, 0]
click at [1110, 508] on span "Save" at bounding box center [1116, 512] width 21 height 14
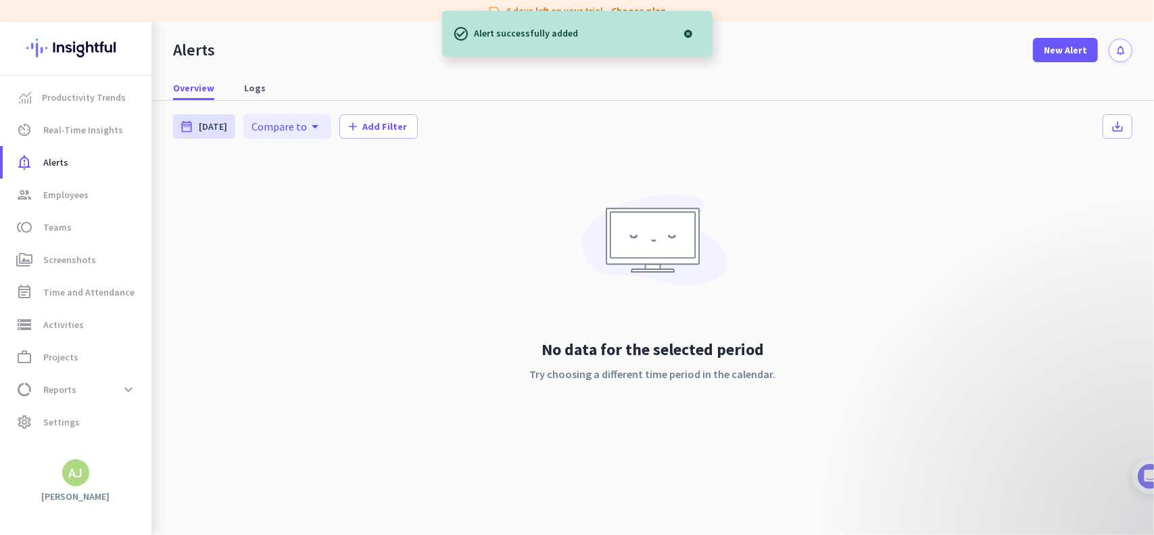
click at [693, 33] on div at bounding box center [688, 33] width 27 height 27
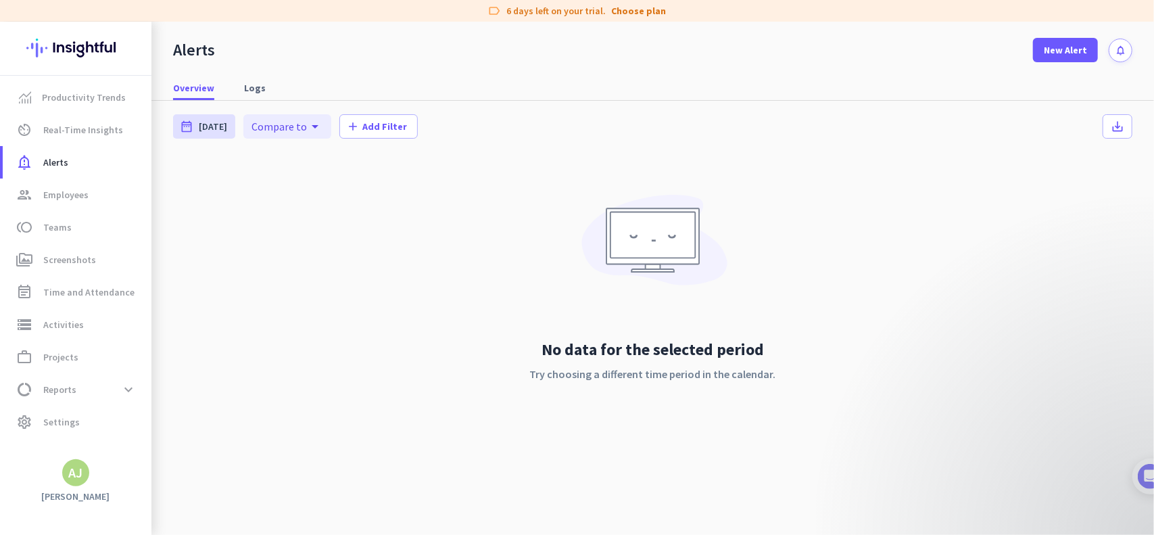
click at [356, 221] on div "No data for the selected period Try choosing a different time period in the cal…" at bounding box center [652, 300] width 959 height 299
click at [74, 197] on span "Employees" at bounding box center [65, 195] width 45 height 16
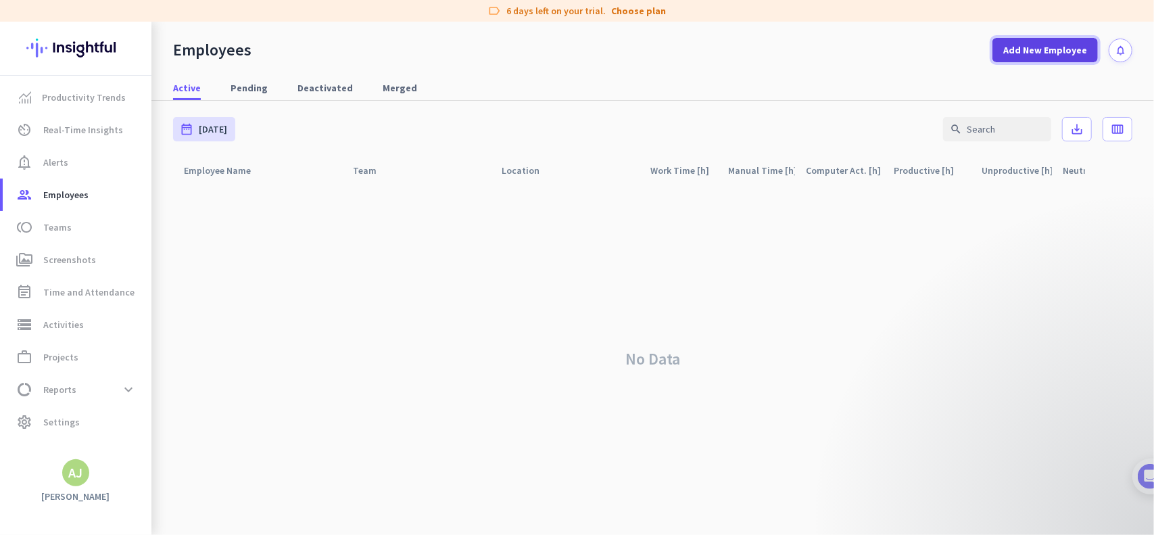
click at [1031, 45] on button "Add New Employee" at bounding box center [1044, 50] width 105 height 24
click at [757, 85] on div "Active Pending Deactivated Merged" at bounding box center [652, 88] width 1002 height 25
click at [1008, 55] on span "Add New Employee" at bounding box center [1045, 50] width 84 height 14
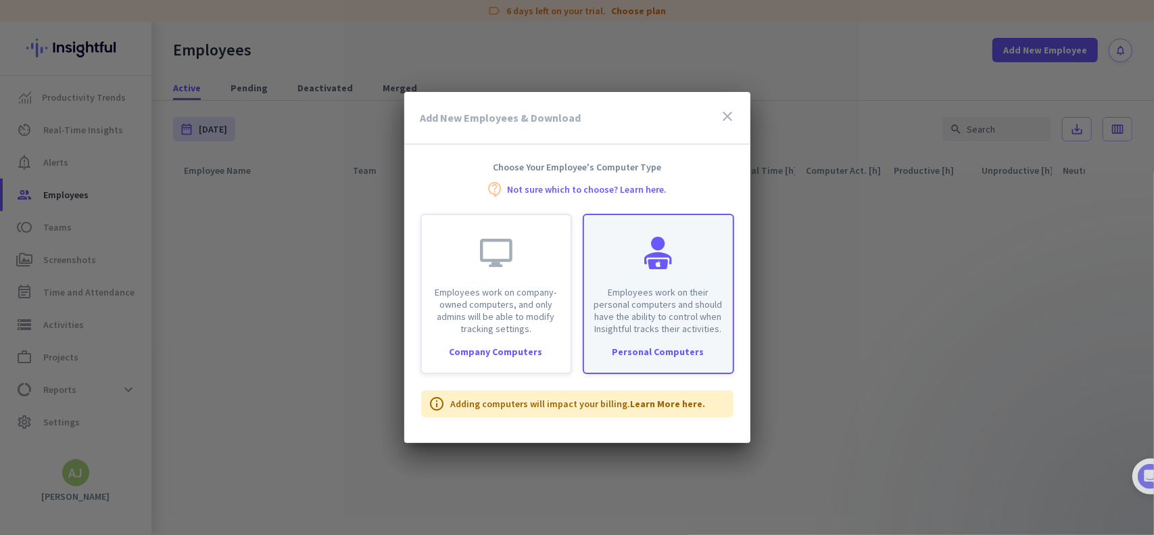
click at [675, 310] on p "Employees work on their personal computers and should have the ability to contr…" at bounding box center [658, 310] width 132 height 49
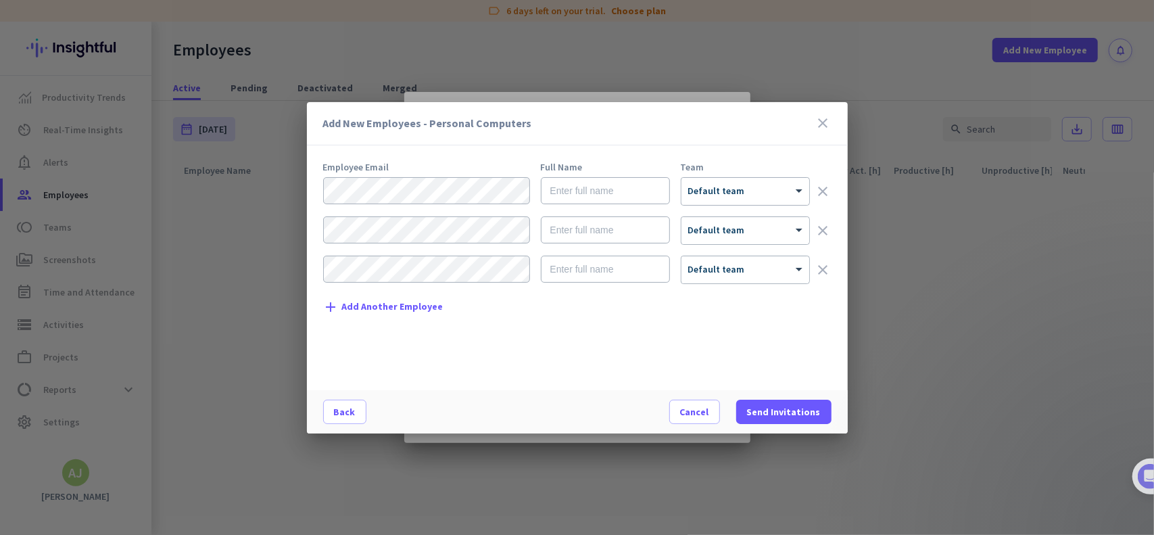
click at [824, 126] on icon "close" at bounding box center [823, 123] width 16 height 16
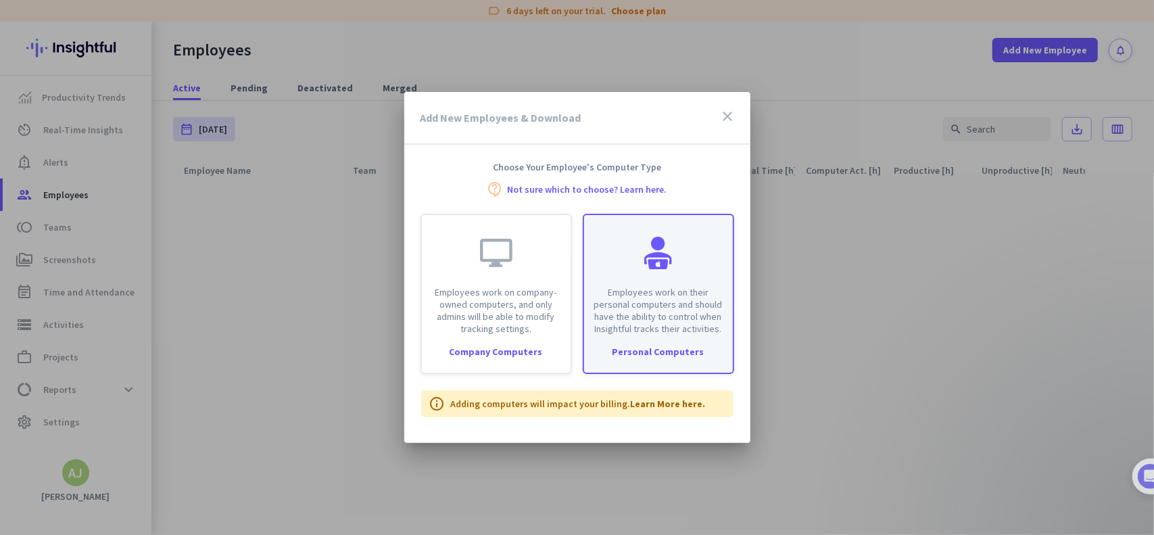
click at [696, 312] on p "Employees work on their personal computers and should have the ability to contr…" at bounding box center [658, 310] width 132 height 49
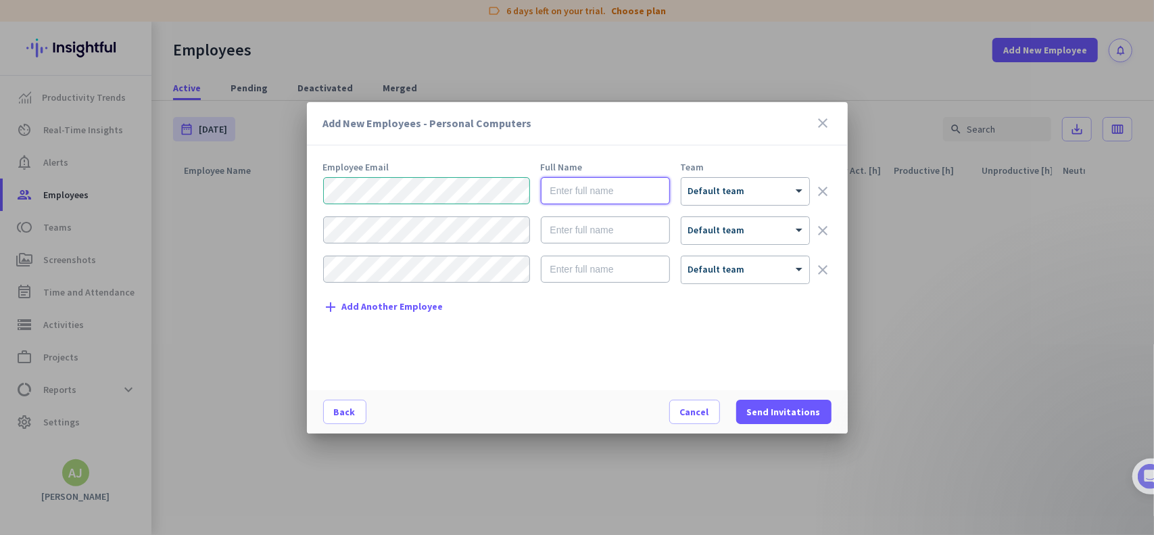
click at [598, 189] on input "text" at bounding box center [605, 190] width 129 height 27
type input "[PERSON_NAME]"
click at [737, 186] on div at bounding box center [745, 186] width 128 height 11
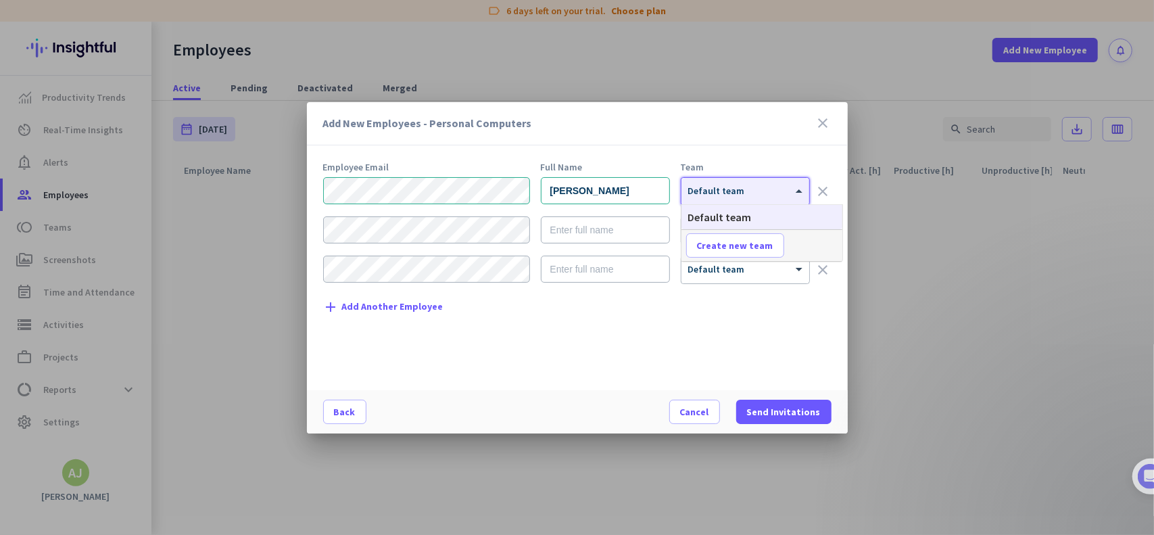
click at [794, 217] on div "Default team" at bounding box center [761, 217] width 161 height 24
click at [752, 345] on div "Employee Email Full Name Team [PERSON_NAME] × Default team clear × Default team…" at bounding box center [582, 269] width 519 height 214
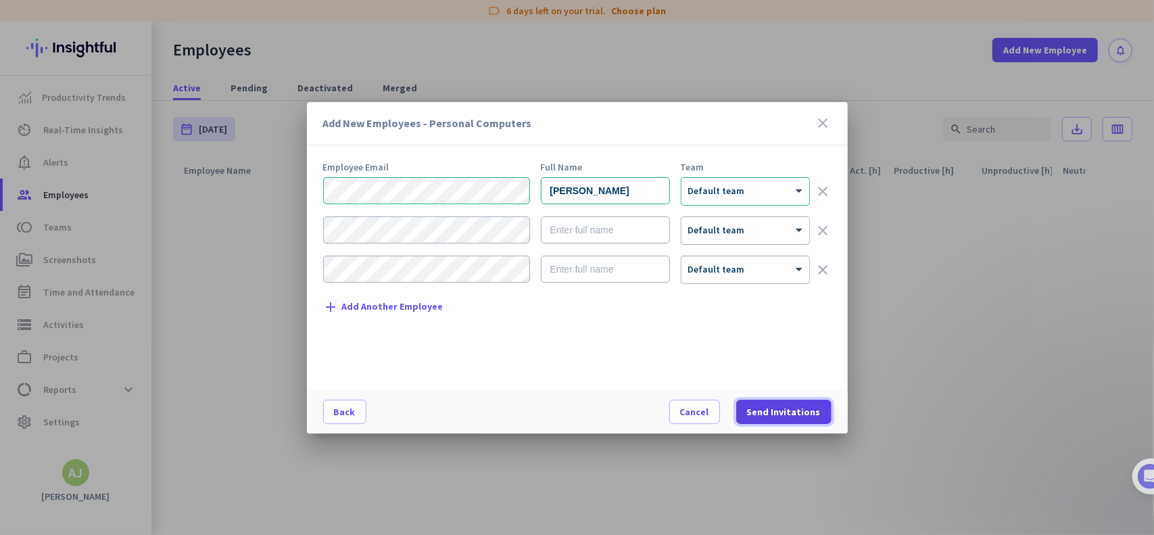
click at [802, 407] on span "Send Invitations" at bounding box center [784, 412] width 74 height 14
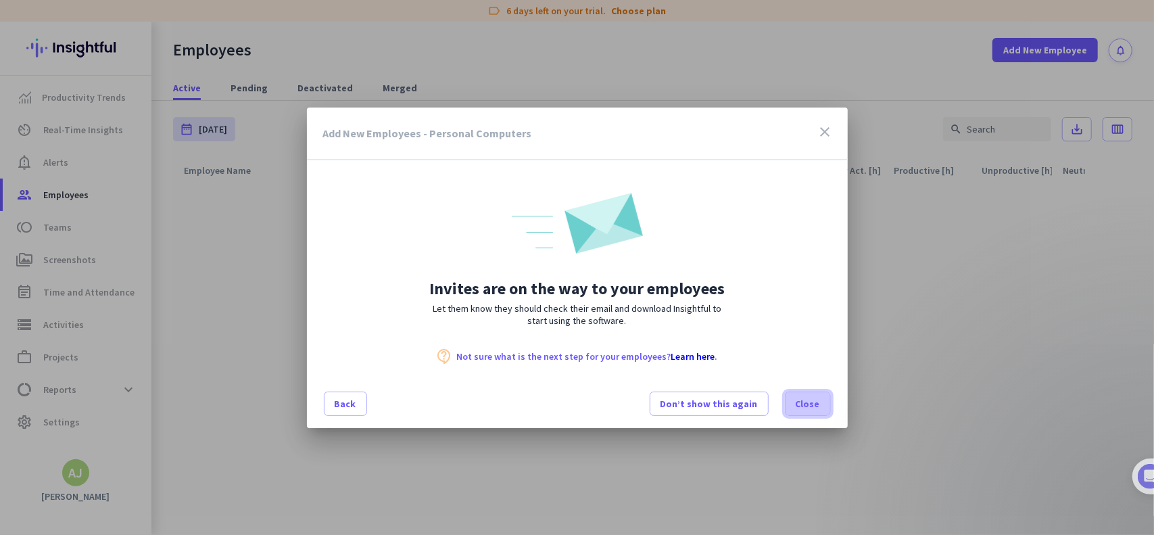
click at [811, 404] on span "Close" at bounding box center [808, 404] width 24 height 14
